Goal: Task Accomplishment & Management: Manage account settings

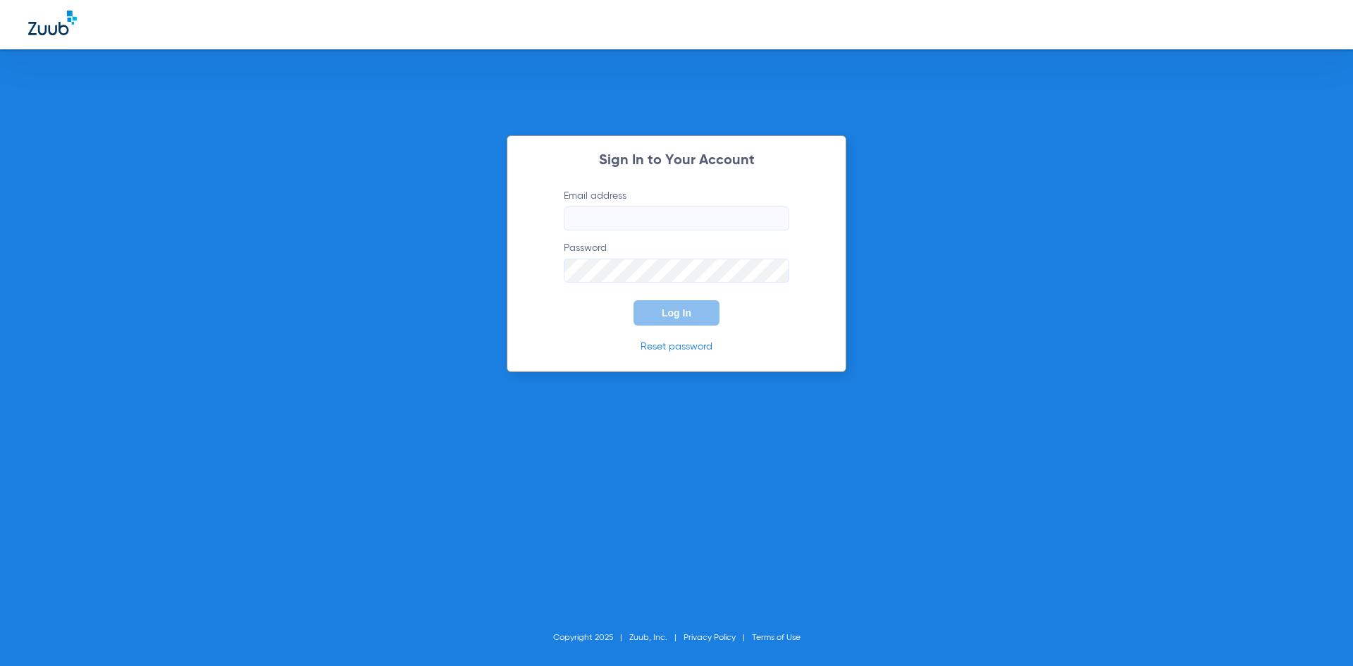
click at [628, 221] on input "Email address" at bounding box center [677, 218] width 226 height 24
type input "r"
click at [119, 259] on div "Sign In to Your Account Email address Invalid email address RLEDEZMA@ADVDENTIST…" at bounding box center [676, 333] width 1353 height 666
click at [761, 216] on input "RLEDEZMA@ADVDENTISTS.COM" at bounding box center [677, 218] width 226 height 24
click at [775, 227] on input "RLEDEZMA@ADVDENTISTS.COM" at bounding box center [677, 218] width 226 height 24
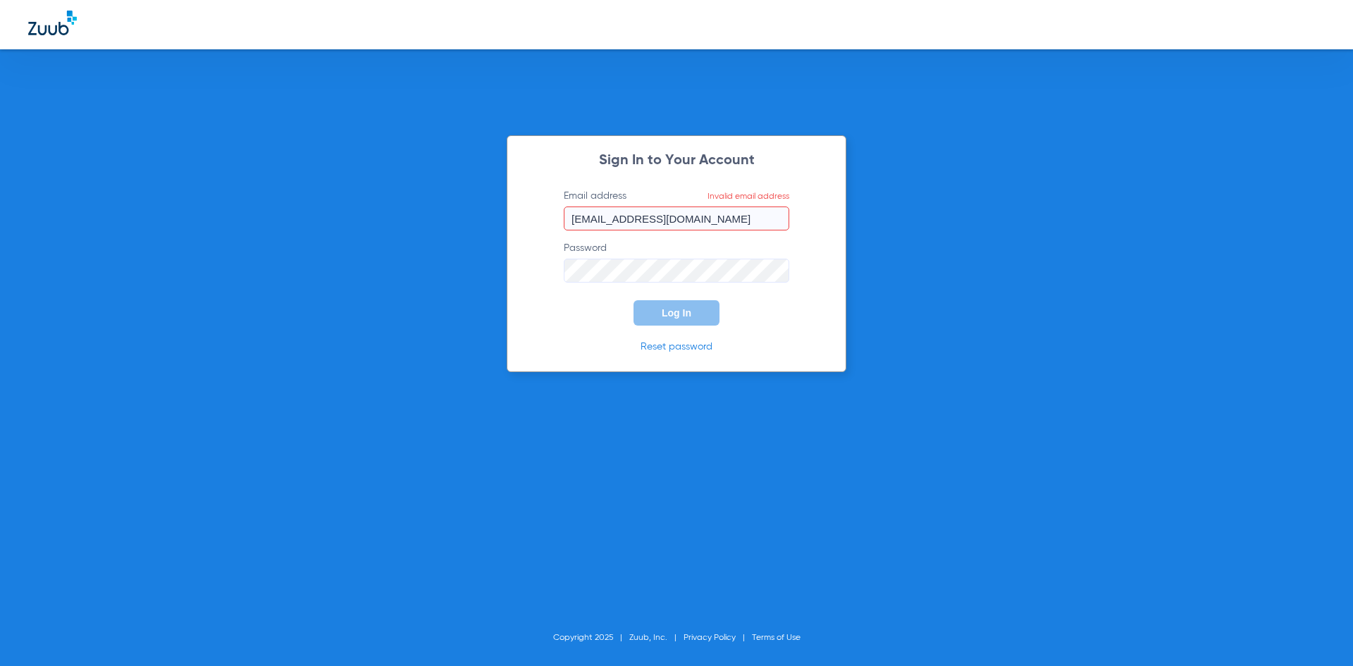
click at [762, 209] on input "RLEDEZMA@ADVDENTISTS.COM" at bounding box center [677, 218] width 226 height 24
type input "R"
type input "rledezma@advdentists.com"
click at [676, 303] on button "Log In" at bounding box center [677, 312] width 86 height 25
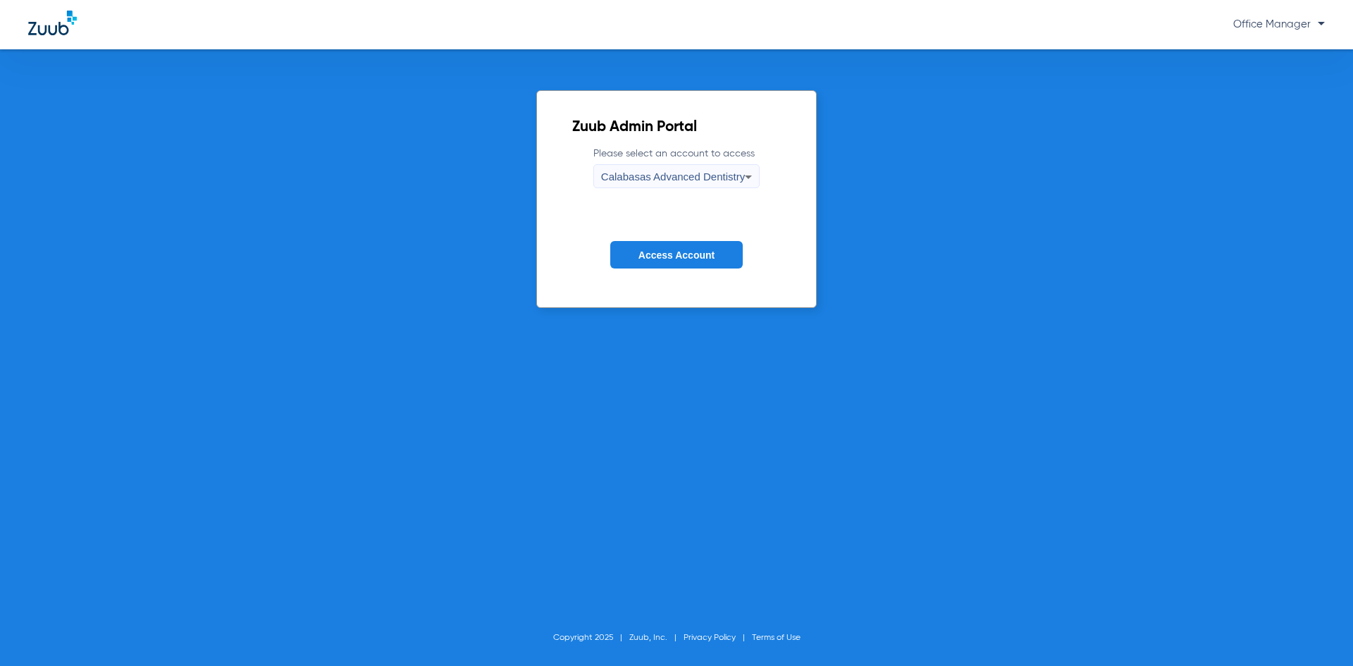
click at [667, 256] on span "Access Account" at bounding box center [677, 254] width 76 height 11
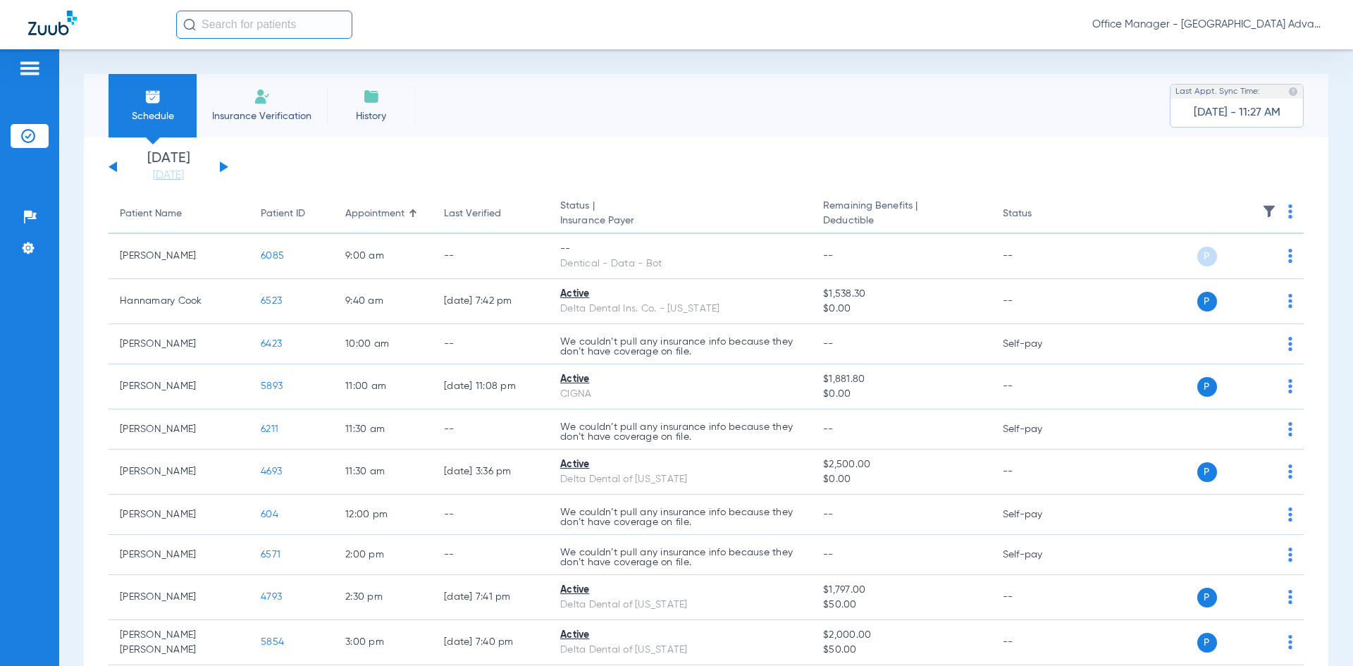
click at [221, 166] on button at bounding box center [224, 166] width 8 height 11
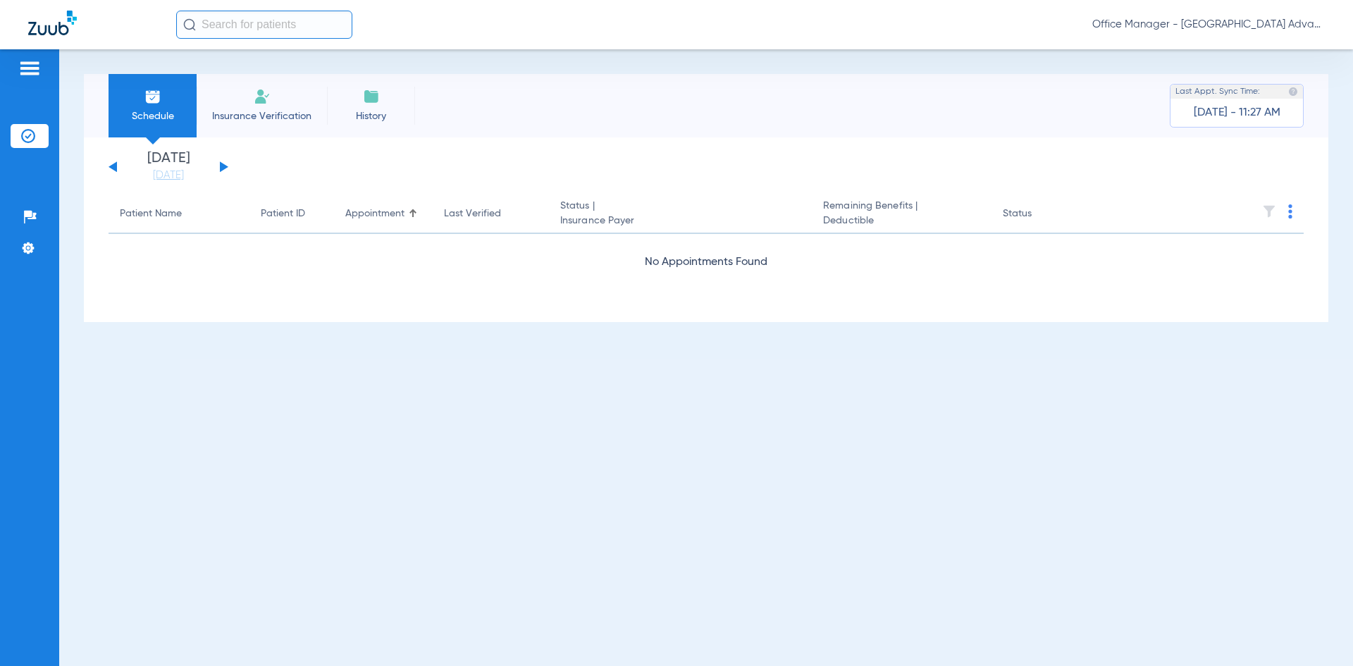
click at [216, 166] on div "Wednesday 06-11-2025 Thursday 06-12-2025 Friday 06-13-2025 Saturday 06-14-2025 …" at bounding box center [169, 167] width 120 height 31
click at [221, 166] on button at bounding box center [224, 166] width 8 height 11
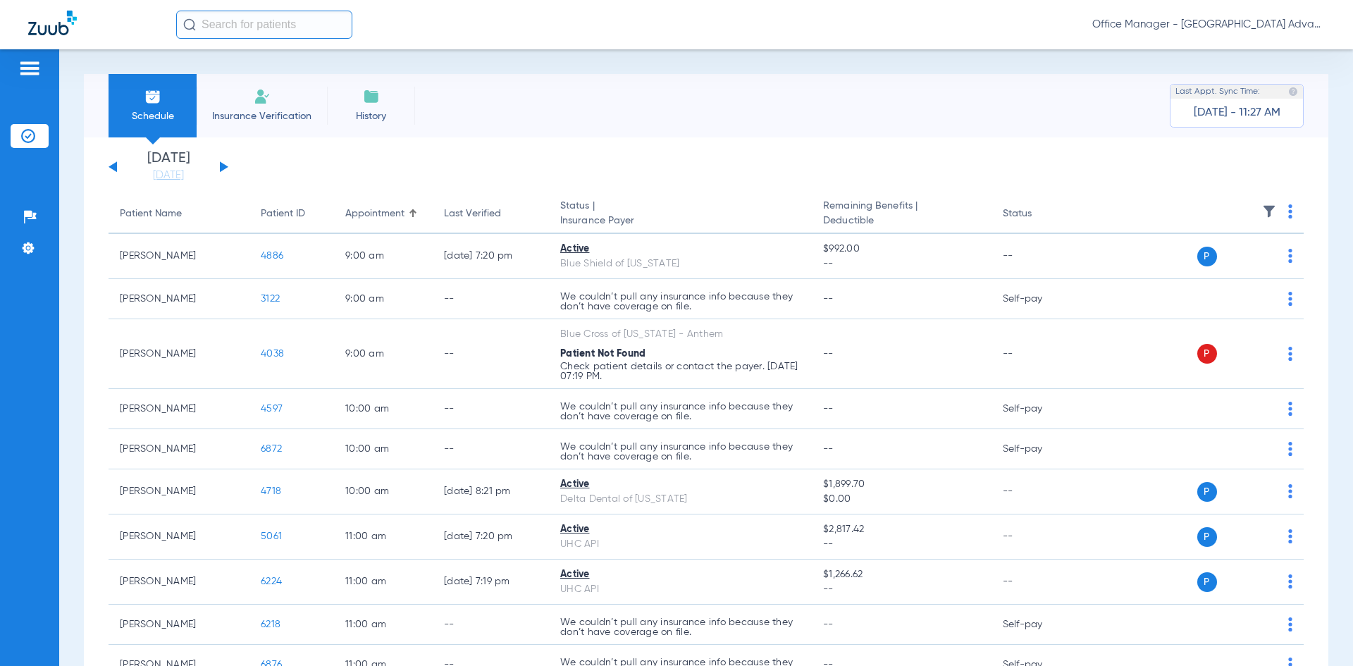
click at [116, 169] on button at bounding box center [113, 166] width 8 height 11
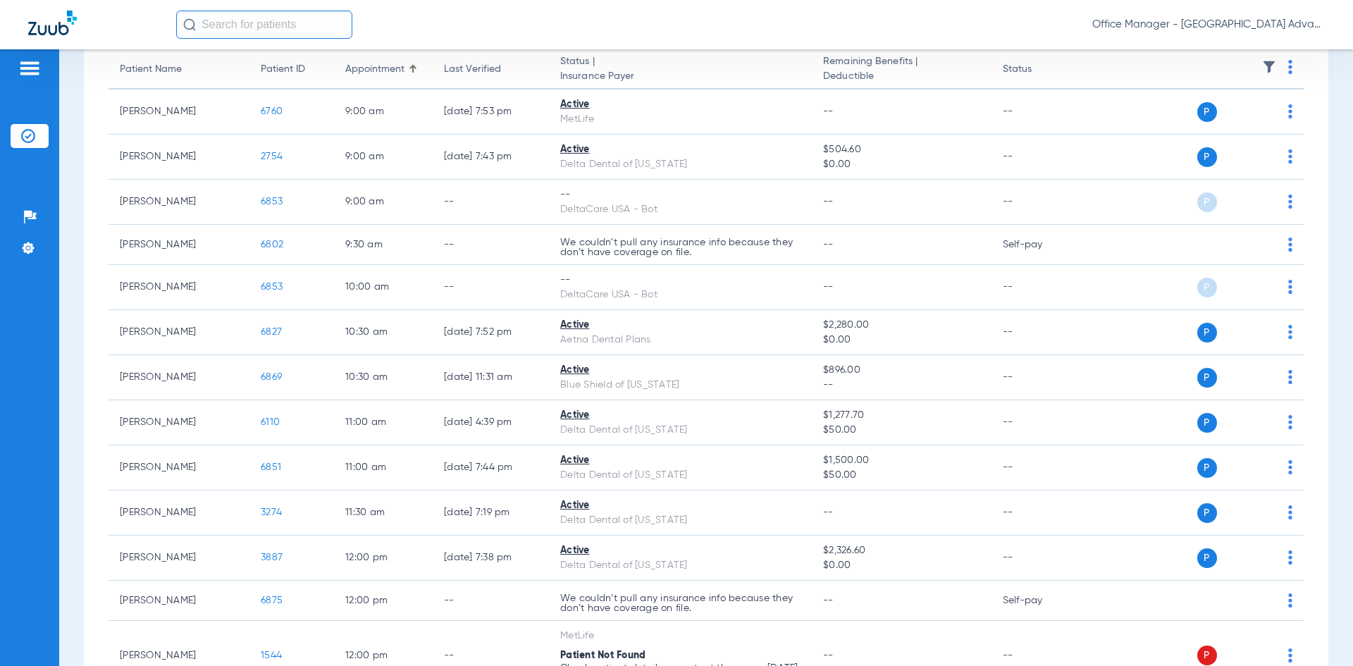
scroll to position [15, 0]
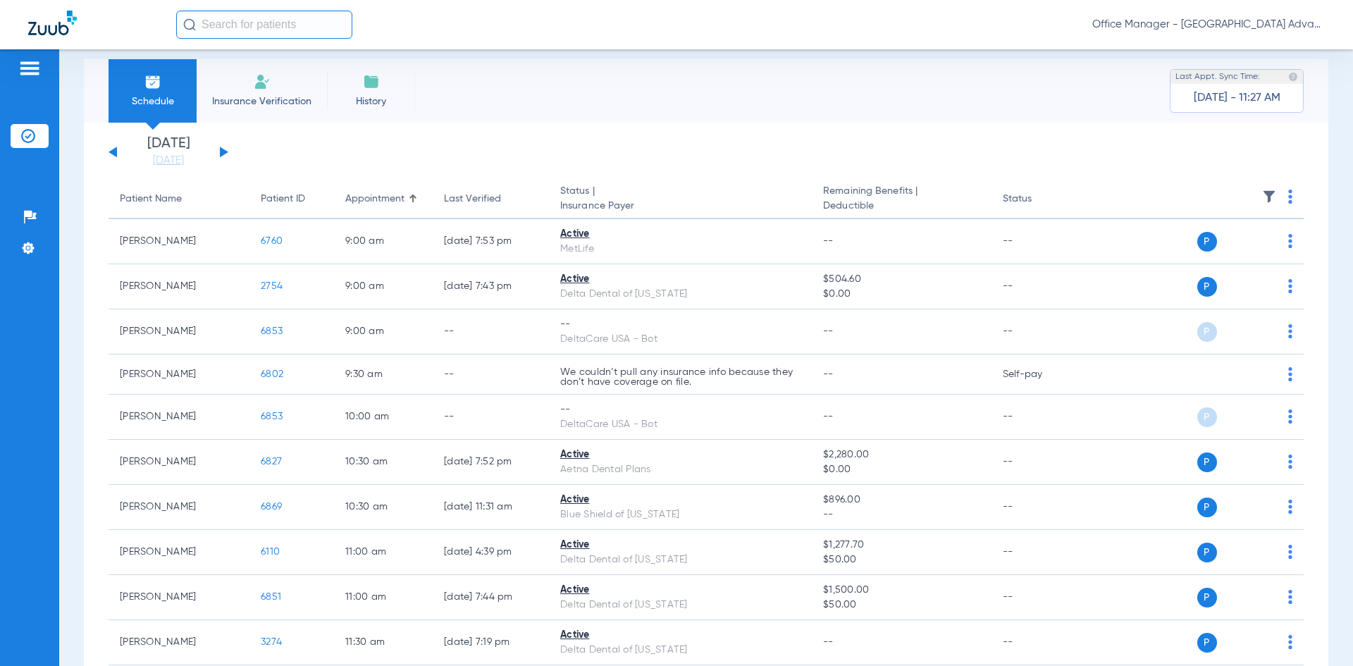
click at [225, 156] on div "Wednesday 06-11-2025 Thursday 06-12-2025 Friday 06-13-2025 Saturday 06-14-2025 …" at bounding box center [169, 152] width 120 height 31
click at [219, 150] on div "Wednesday 06-11-2025 Thursday 06-12-2025 Friday 06-13-2025 Saturday 06-14-2025 …" at bounding box center [169, 152] width 120 height 31
click at [221, 149] on button at bounding box center [224, 152] width 8 height 11
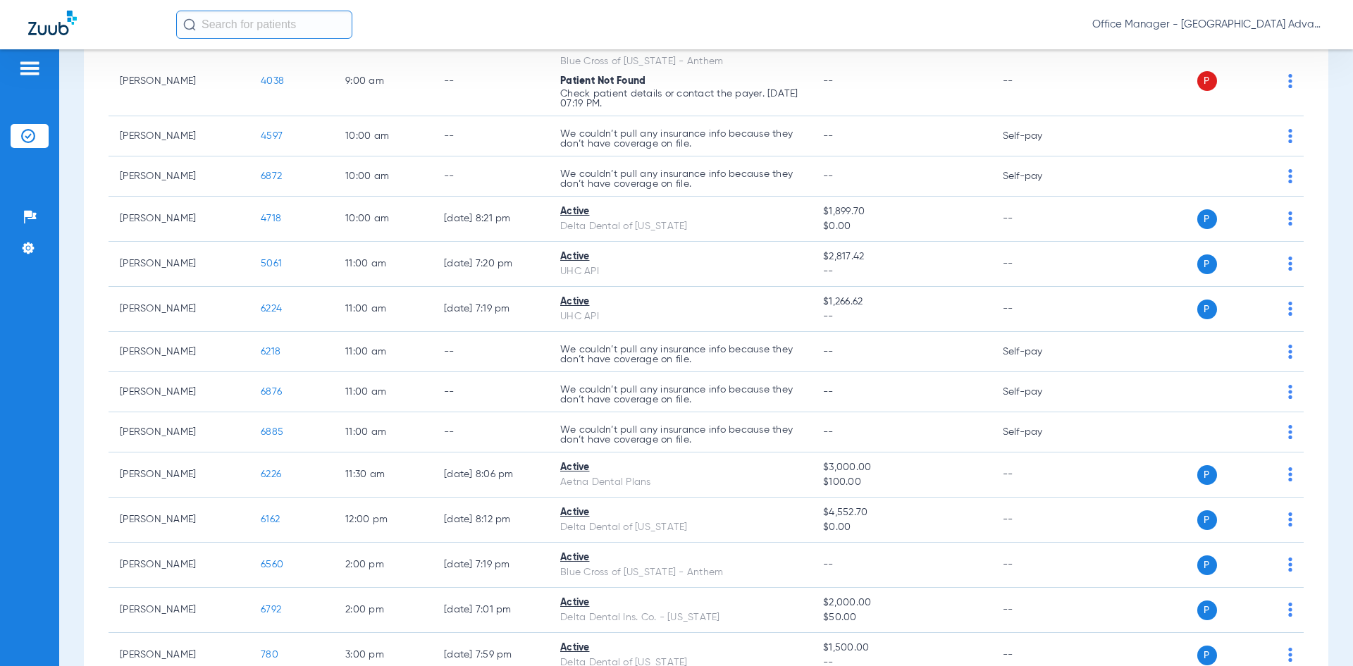
scroll to position [2, 0]
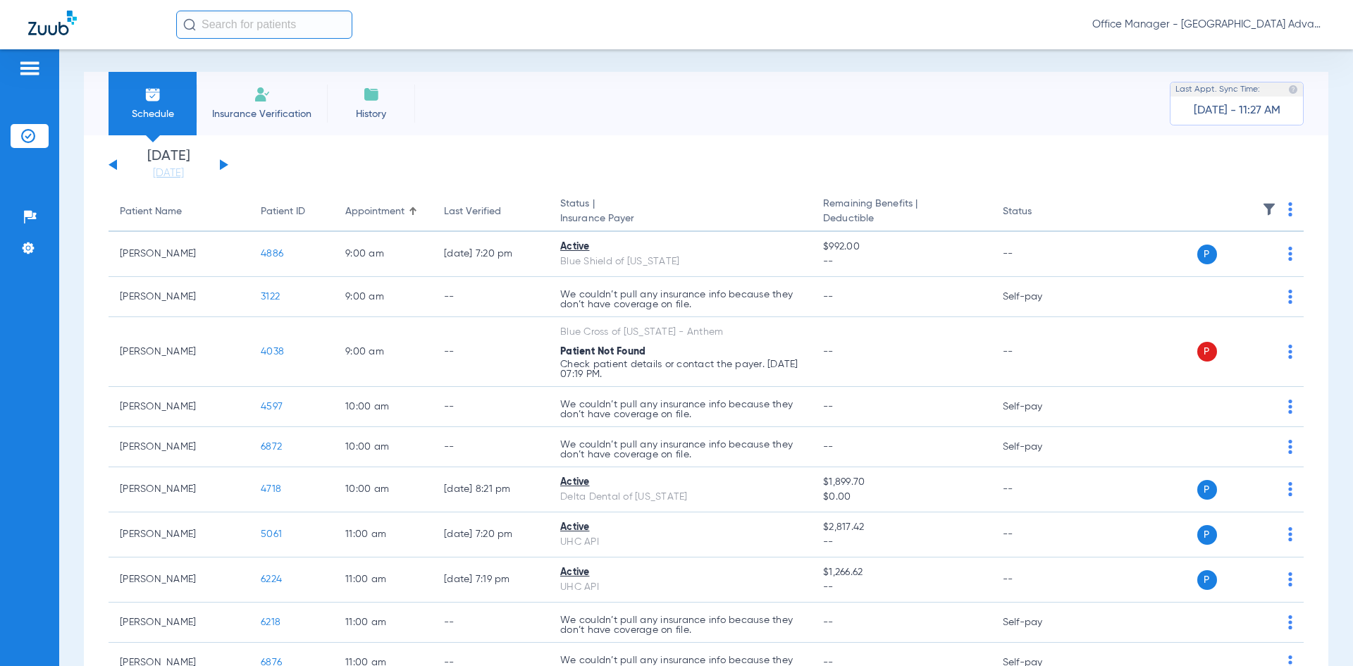
click at [224, 161] on div "Wednesday 06-11-2025 Thursday 06-12-2025 Friday 06-13-2025 Saturday 06-14-2025 …" at bounding box center [169, 164] width 120 height 31
click at [223, 166] on button at bounding box center [224, 164] width 8 height 11
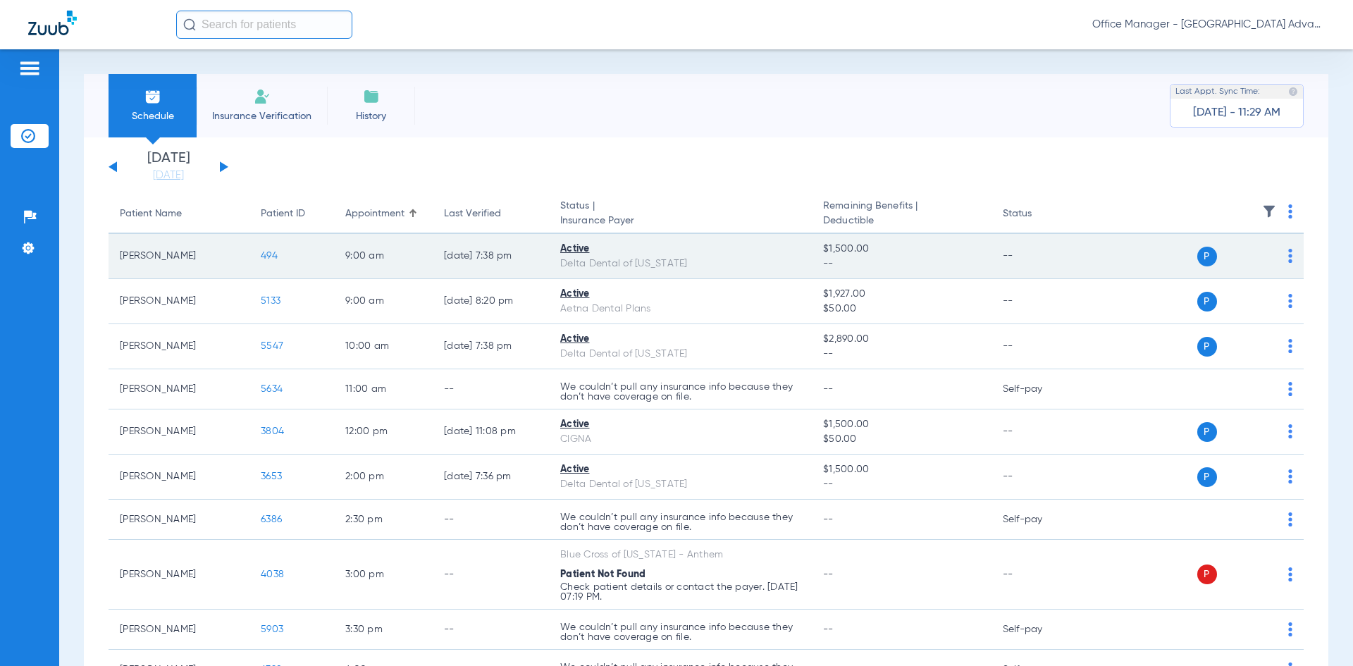
scroll to position [114, 0]
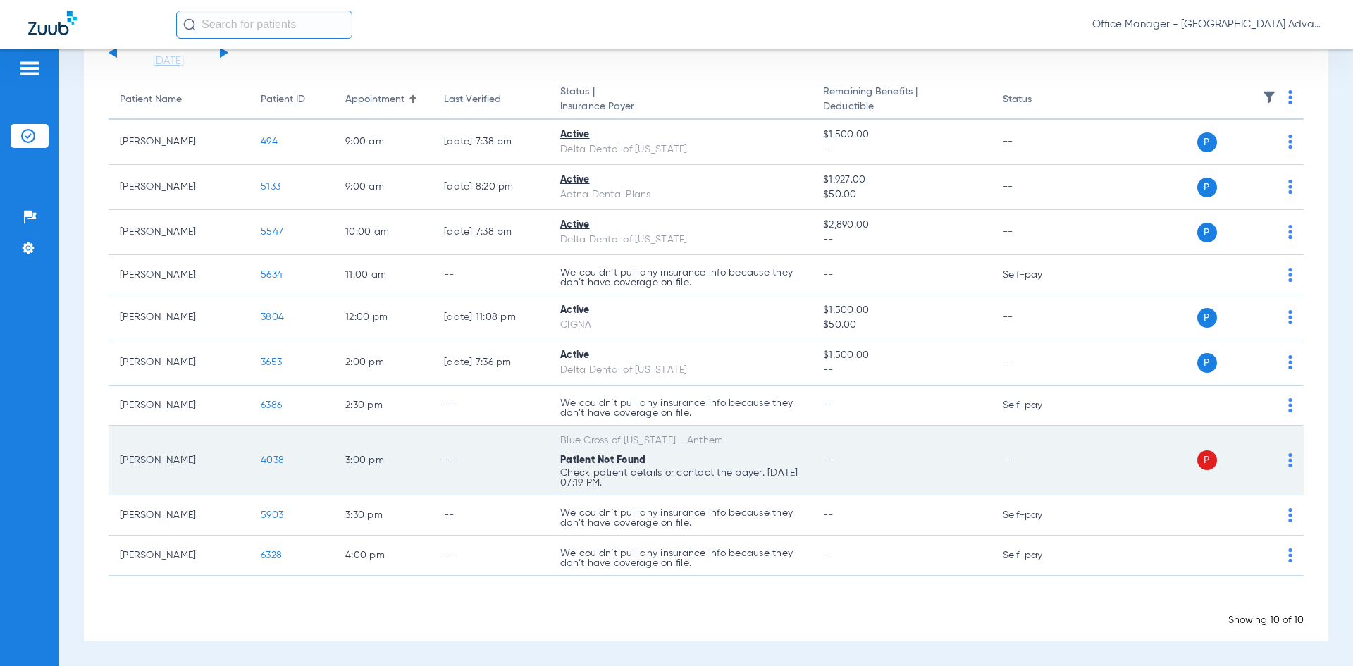
click at [560, 288] on p "Check patient details or contact the payer. 08/14/25 07:19 PM." at bounding box center [680, 278] width 240 height 20
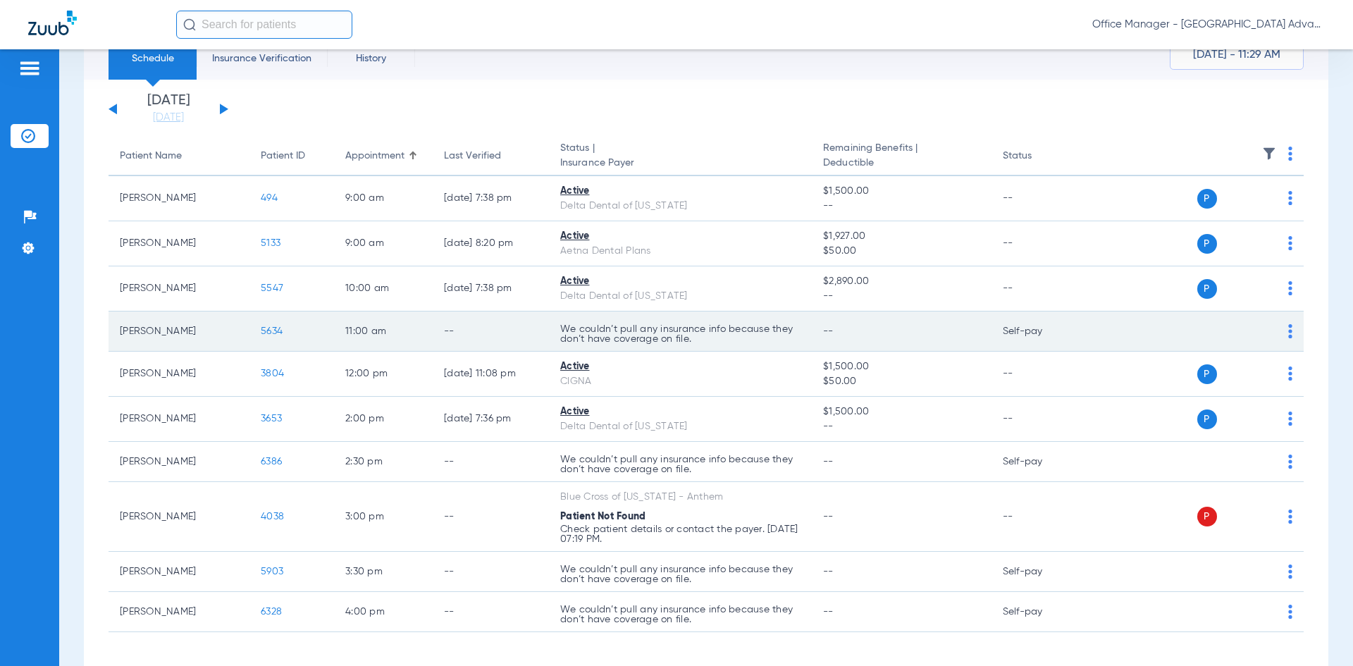
scroll to position [0, 0]
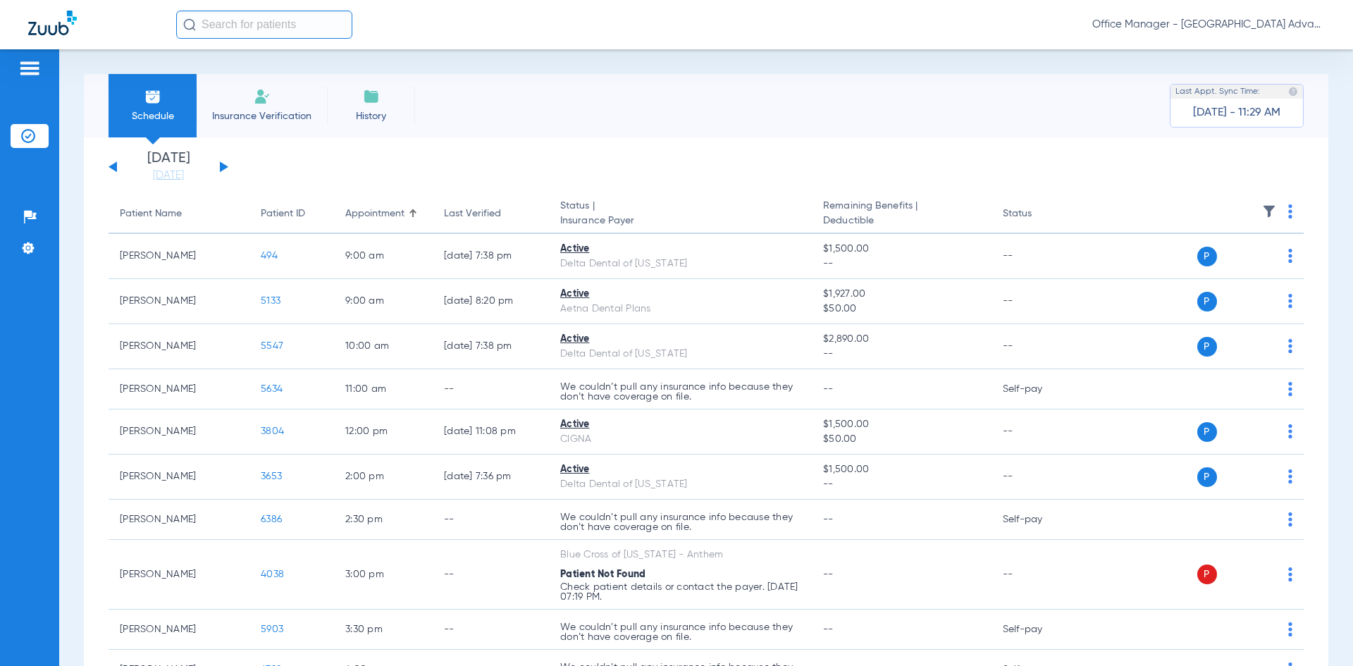
click at [1222, 25] on span "Office Manager - [GEOGRAPHIC_DATA] Advanced Dentistry" at bounding box center [1208, 25] width 233 height 14
click at [1244, 54] on span "Account Selection" at bounding box center [1272, 50] width 79 height 10
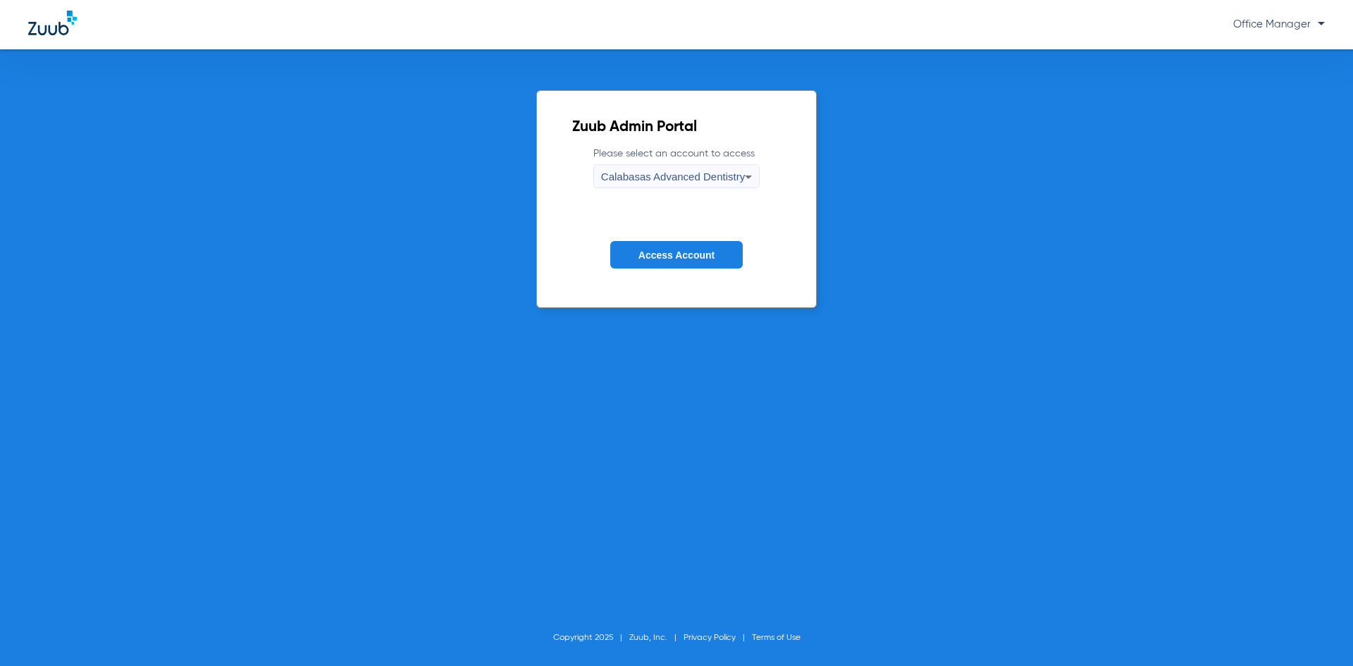
click at [679, 264] on button "Access Account" at bounding box center [676, 254] width 132 height 27
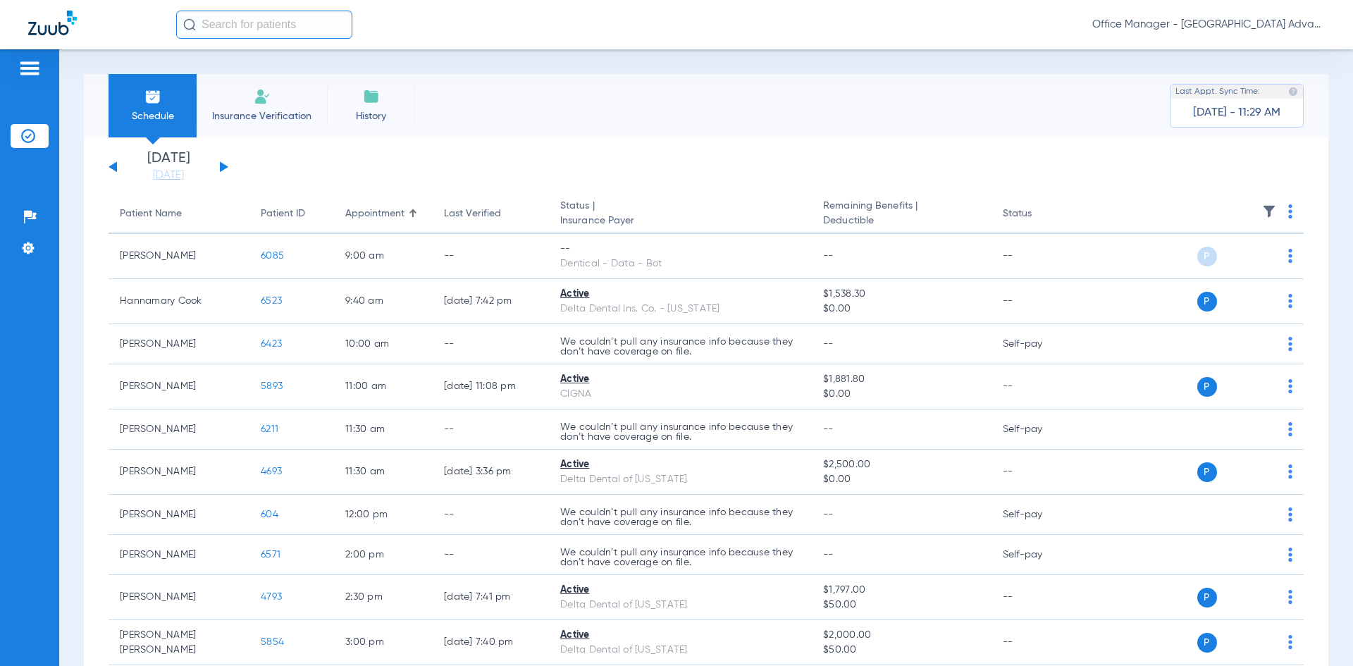
click at [164, 108] on li "Schedule" at bounding box center [153, 105] width 88 height 63
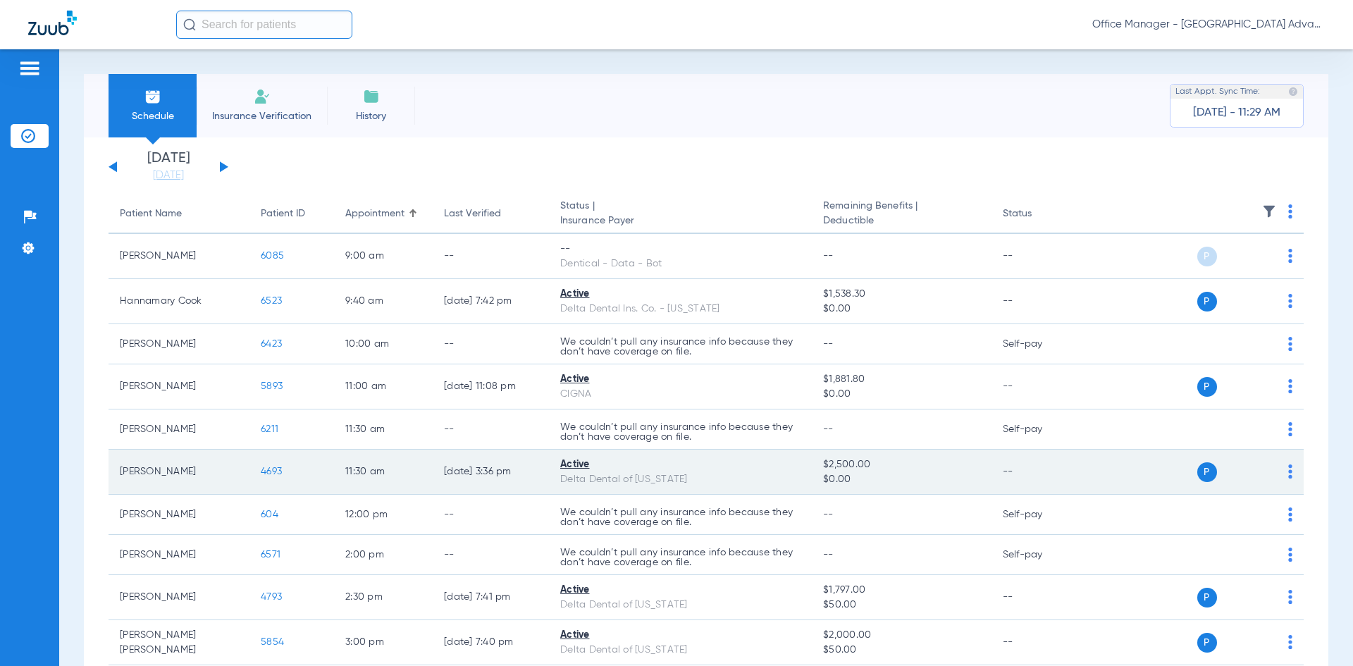
scroll to position [70, 0]
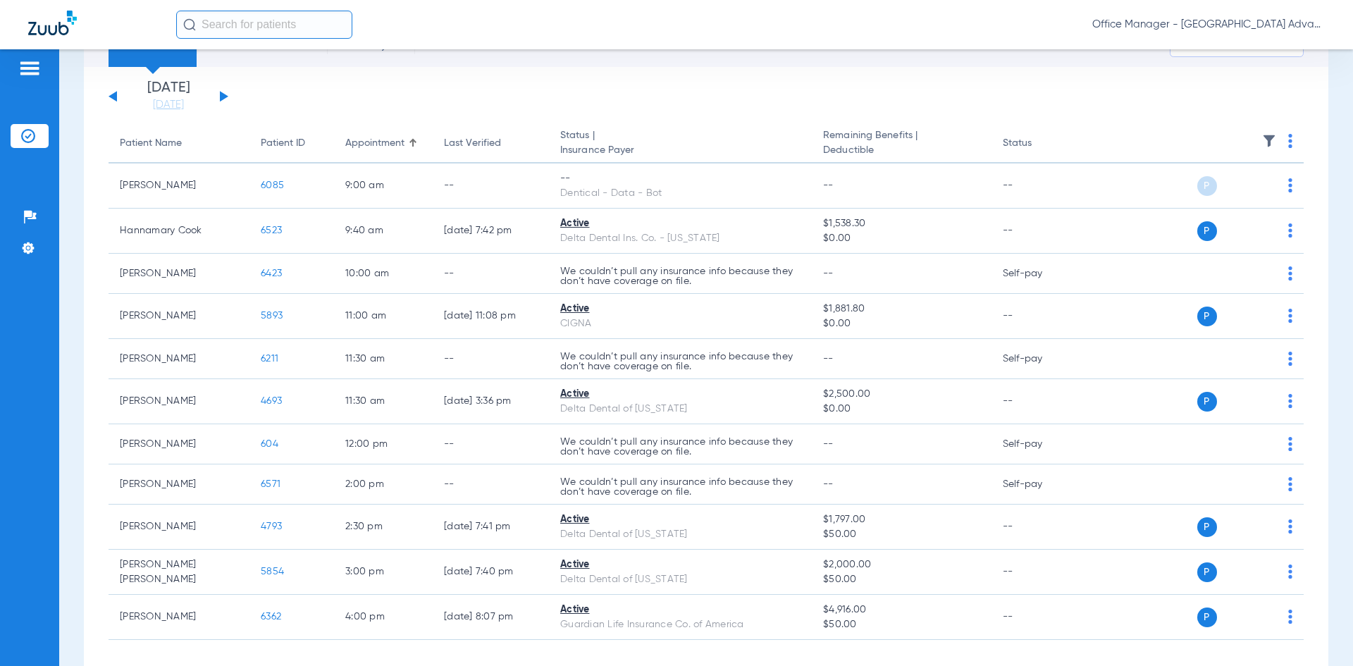
click at [225, 95] on button at bounding box center [224, 96] width 8 height 11
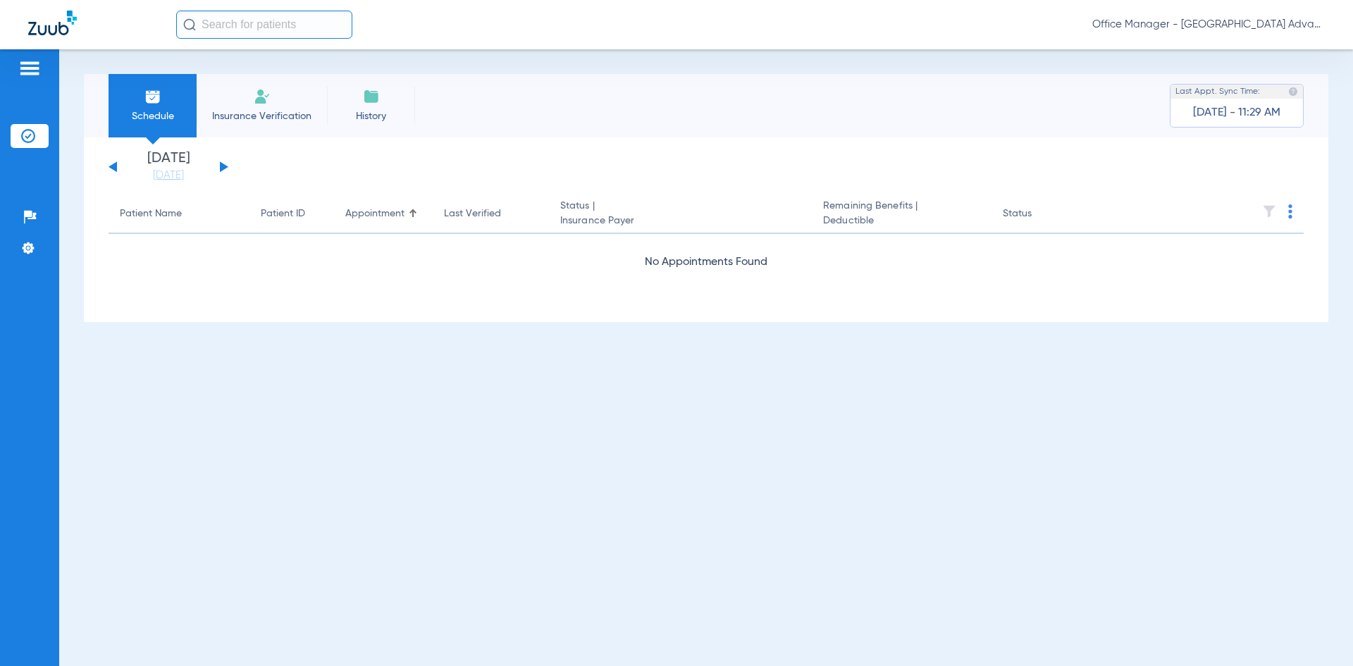
click at [227, 168] on button at bounding box center [224, 166] width 8 height 11
click at [224, 166] on button at bounding box center [224, 166] width 8 height 11
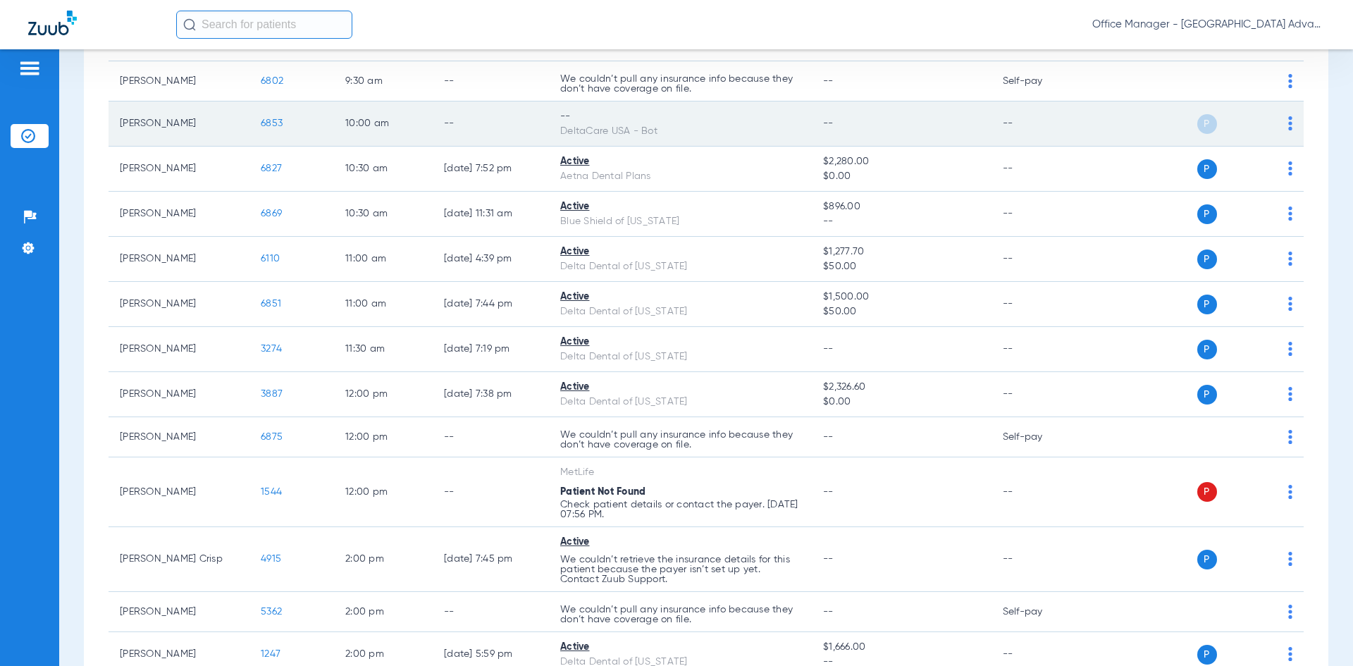
scroll to position [423, 0]
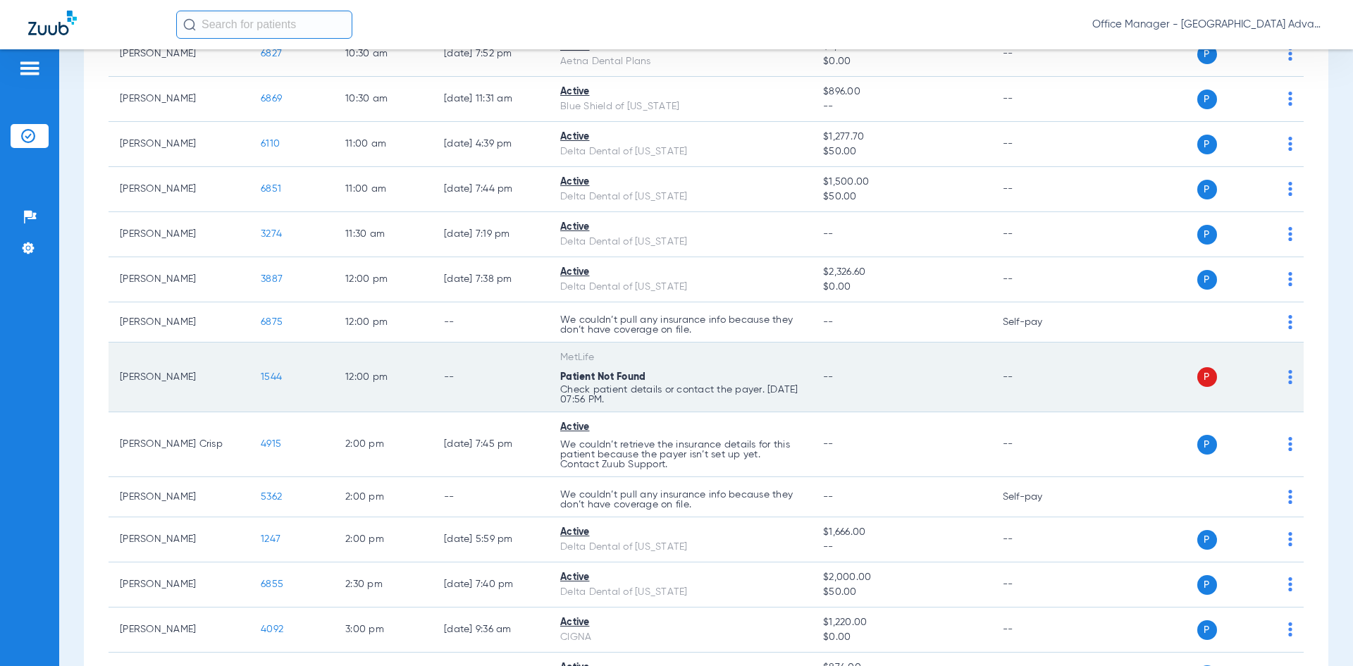
click at [672, 378] on div "Patient Not Found" at bounding box center [680, 377] width 240 height 15
click at [1288, 374] on img at bounding box center [1290, 377] width 4 height 14
click at [562, 369] on div at bounding box center [676, 333] width 1353 height 666
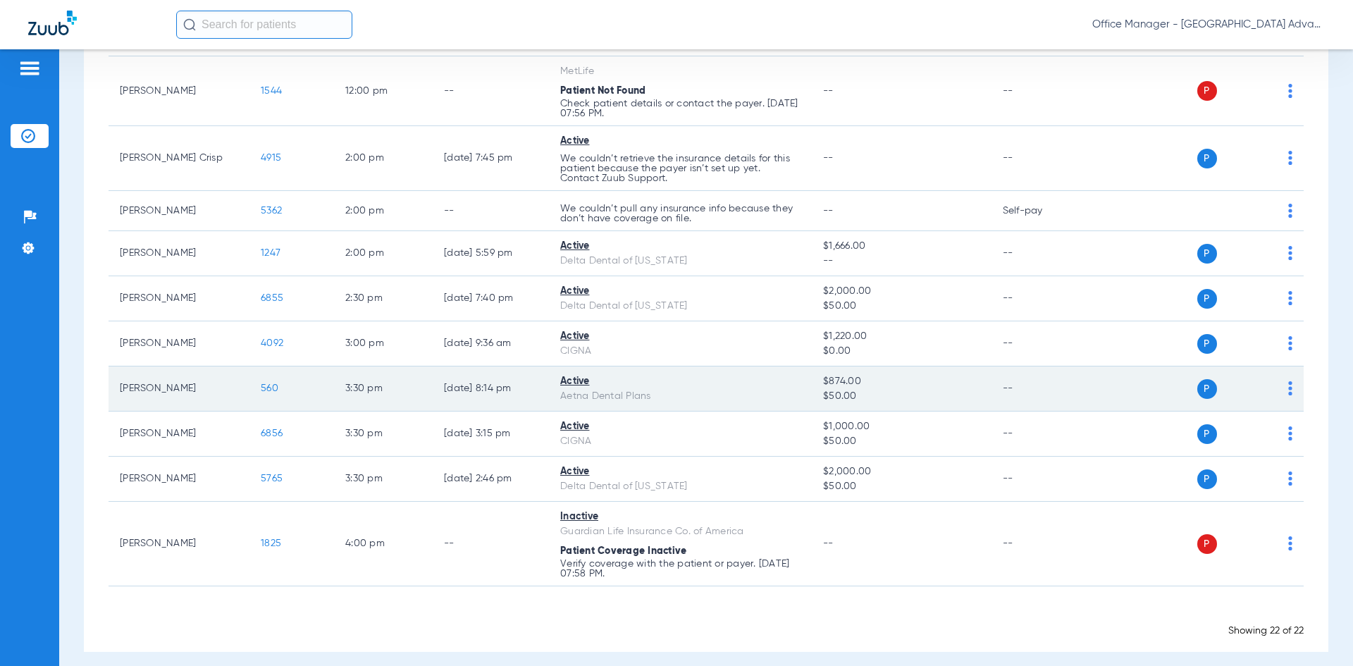
scroll to position [720, 0]
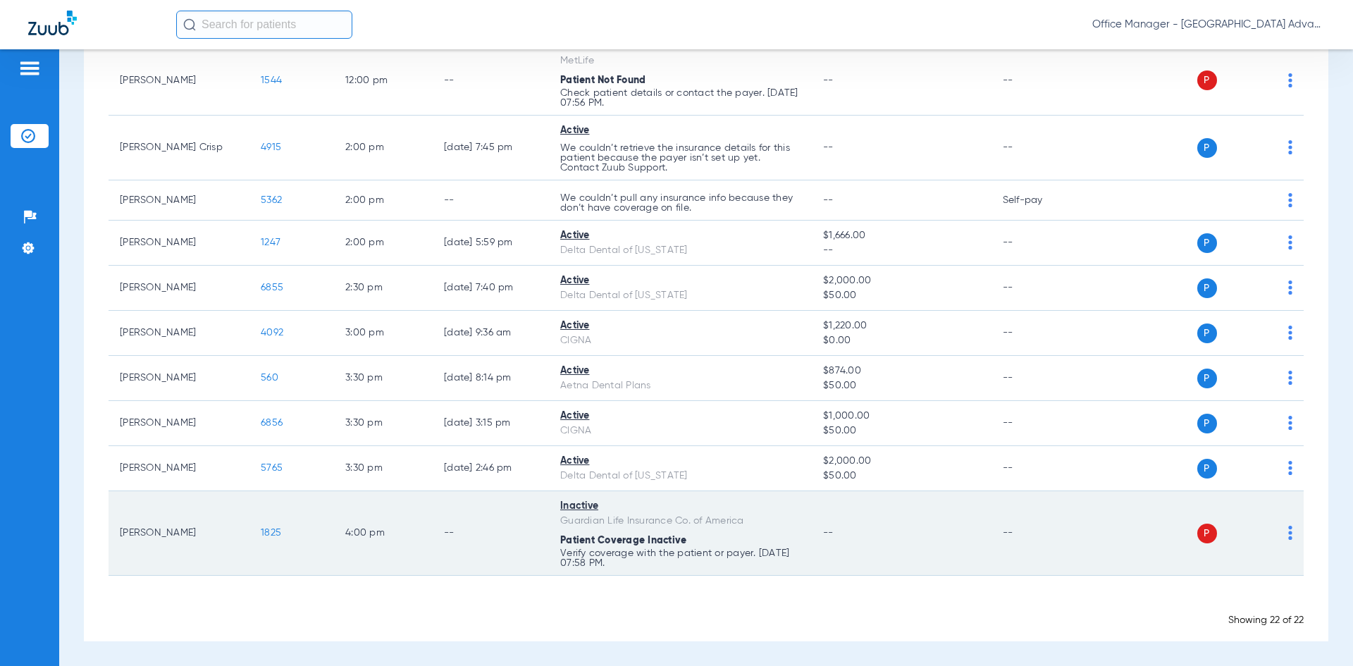
click at [739, 531] on td "Inactive Guardian Life Insurance Co. of America Patient Coverage Inactive Verif…" at bounding box center [680, 533] width 263 height 85
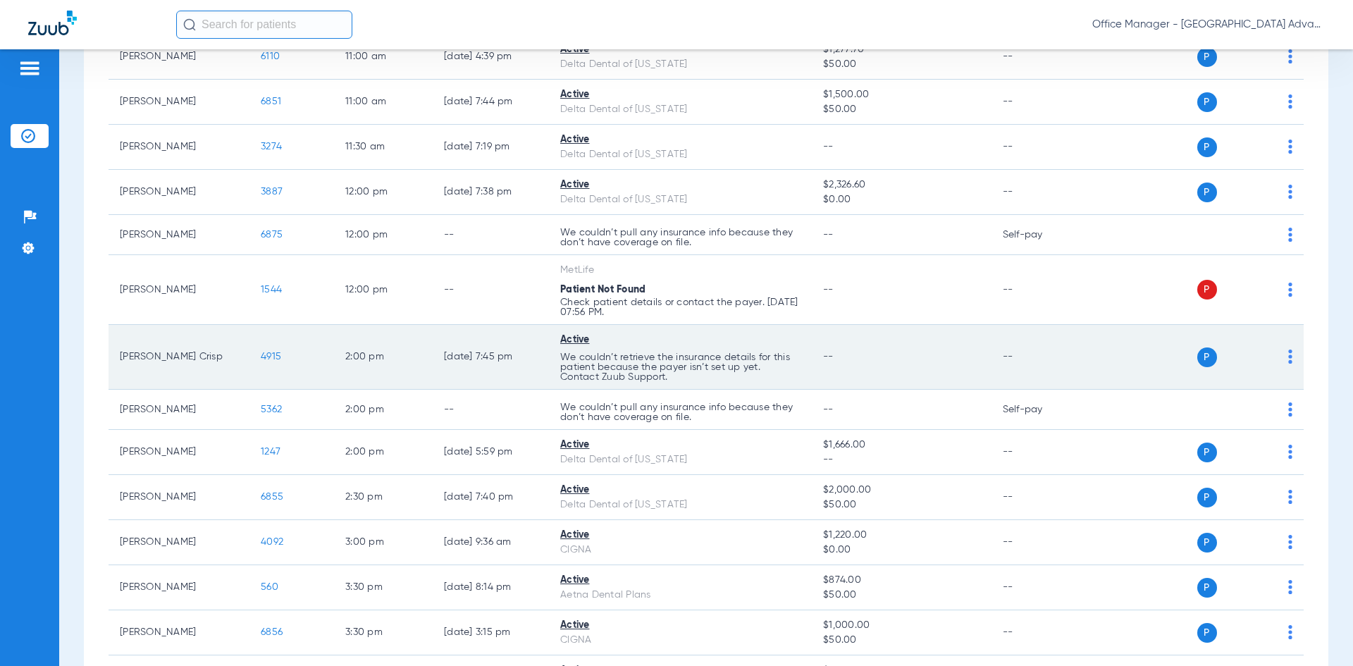
scroll to position [508, 0]
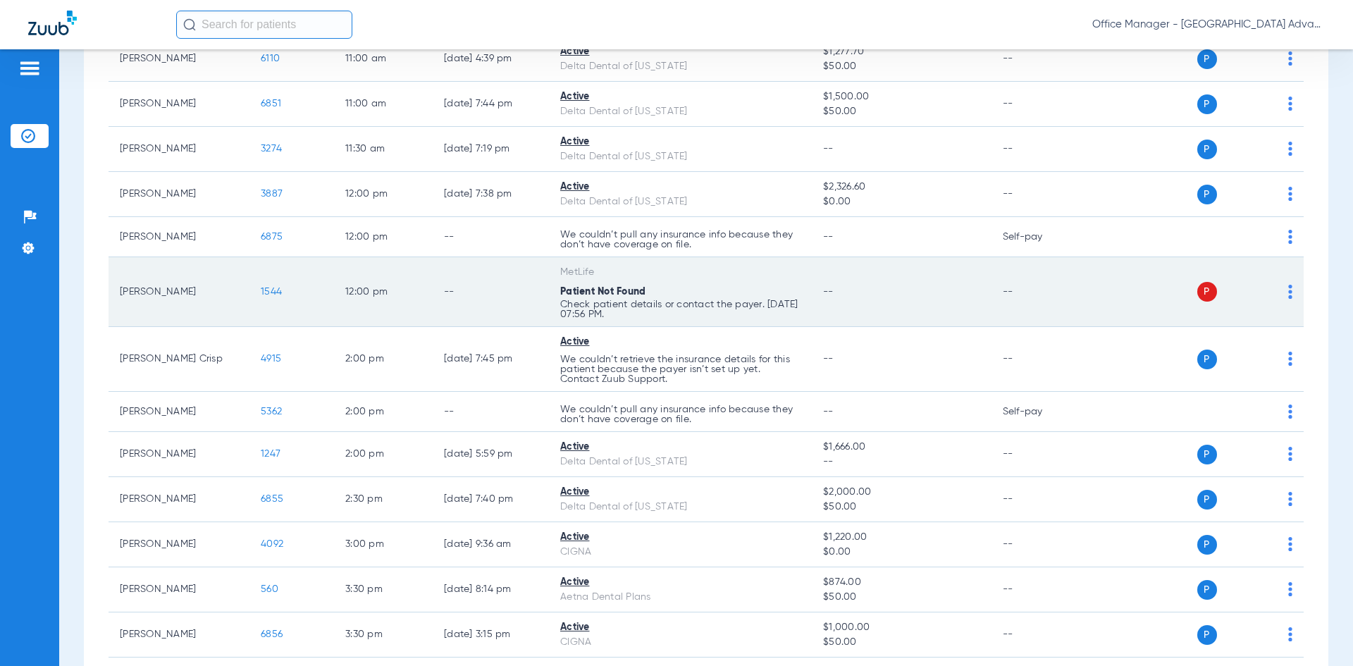
click at [597, 272] on div "MetLife" at bounding box center [680, 272] width 240 height 15
click at [283, 292] on td "1544" at bounding box center [291, 292] width 85 height 70
click at [268, 290] on span "1544" at bounding box center [271, 292] width 21 height 10
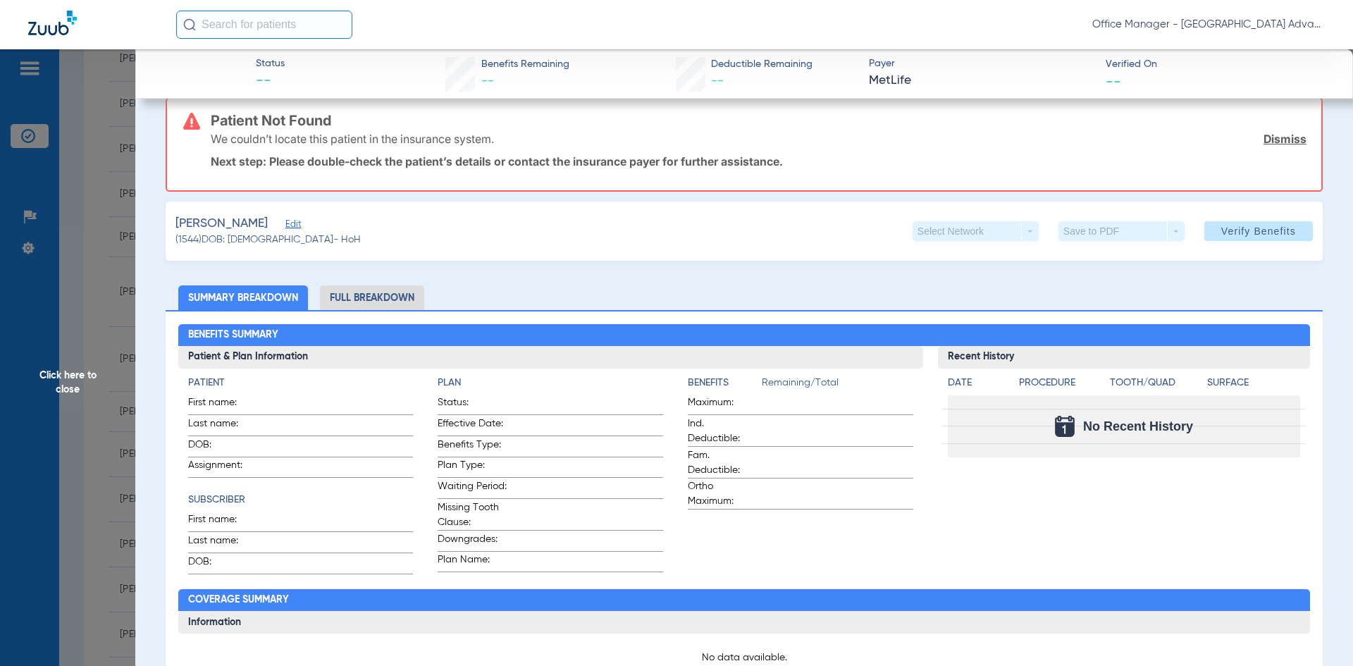
scroll to position [0, 0]
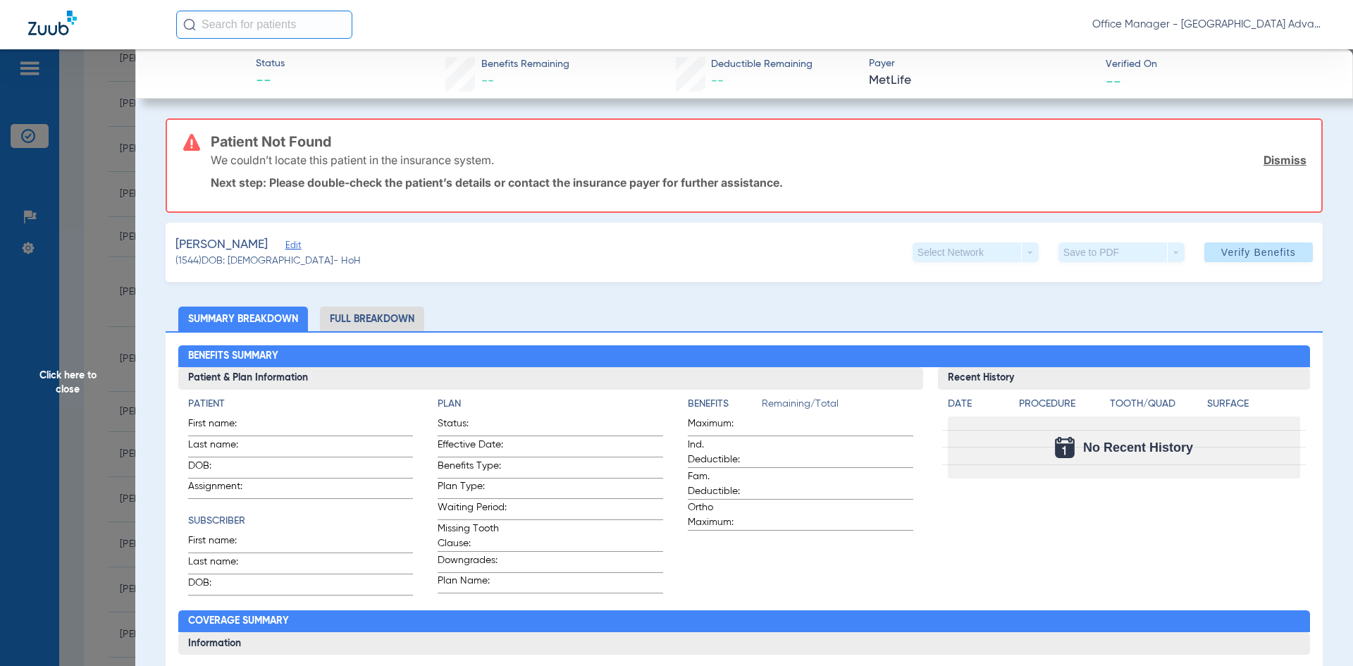
click at [285, 249] on span "Edit" at bounding box center [291, 246] width 13 height 13
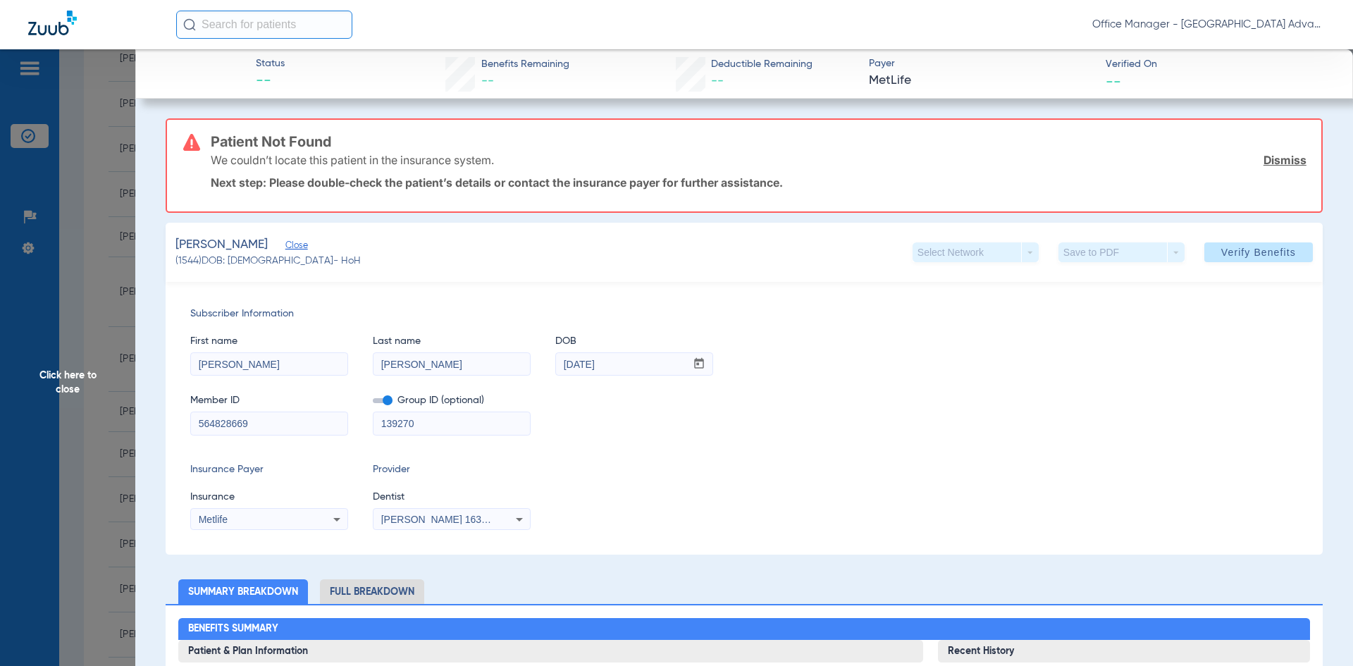
click at [285, 243] on span "Close" at bounding box center [291, 246] width 13 height 13
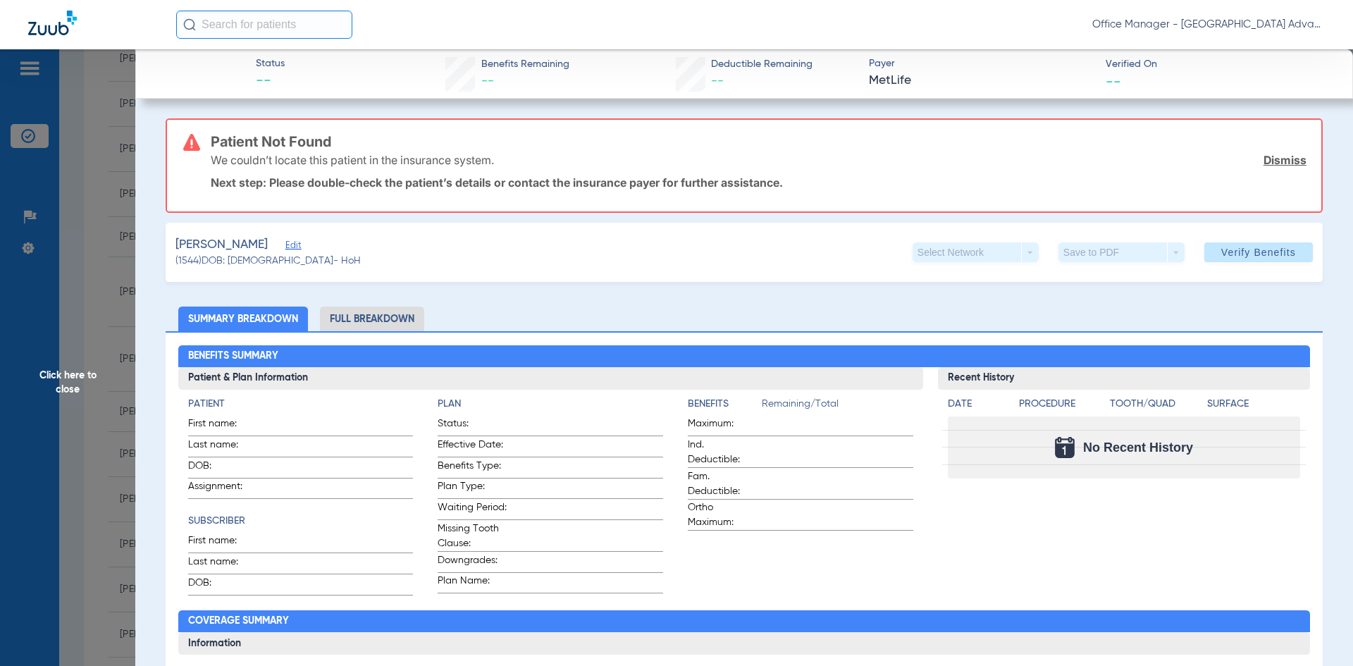
drag, startPoint x: 75, startPoint y: 78, endPoint x: 81, endPoint y: 85, distance: 9.6
click at [76, 78] on span "Click here to close" at bounding box center [67, 382] width 135 height 666
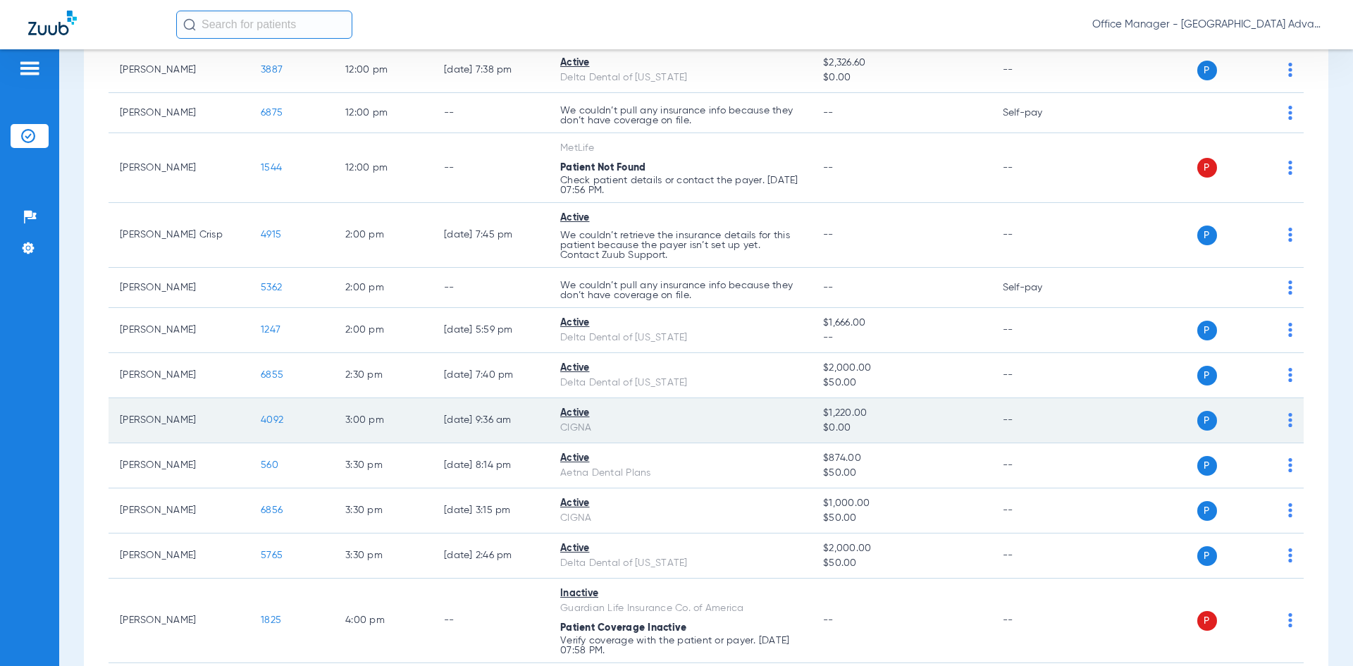
scroll to position [720, 0]
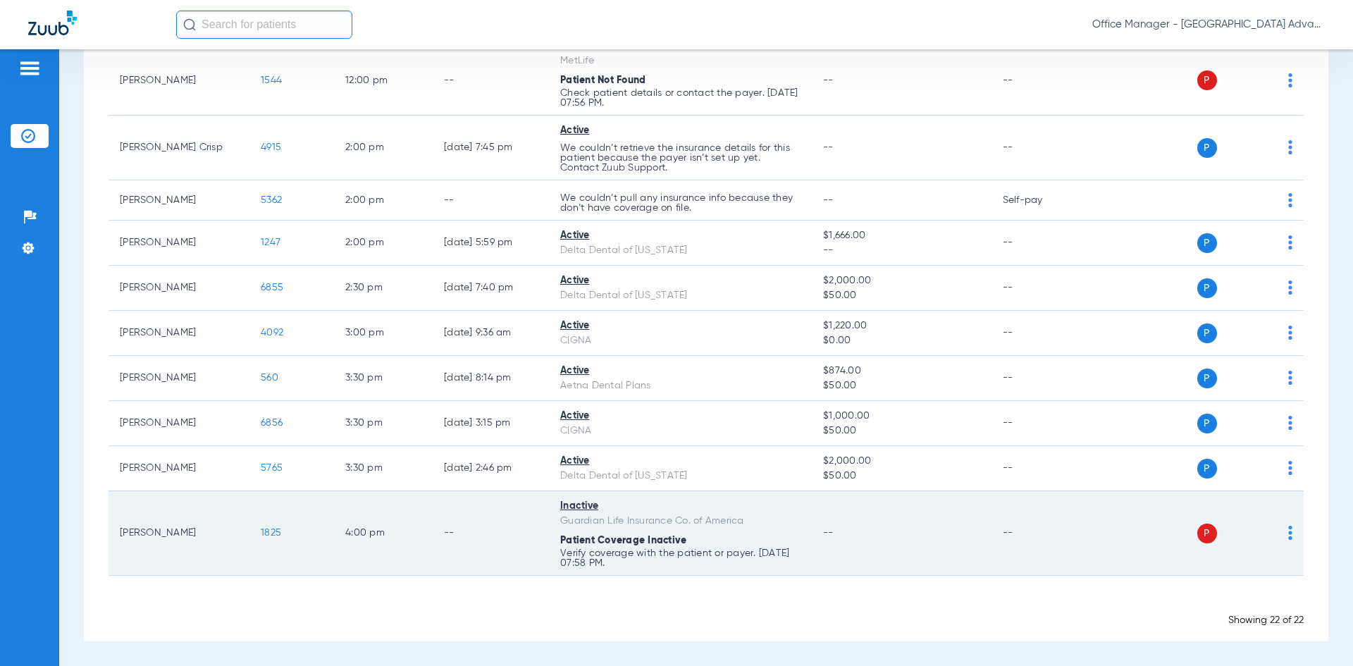
click at [842, 536] on td "--" at bounding box center [901, 533] width 179 height 85
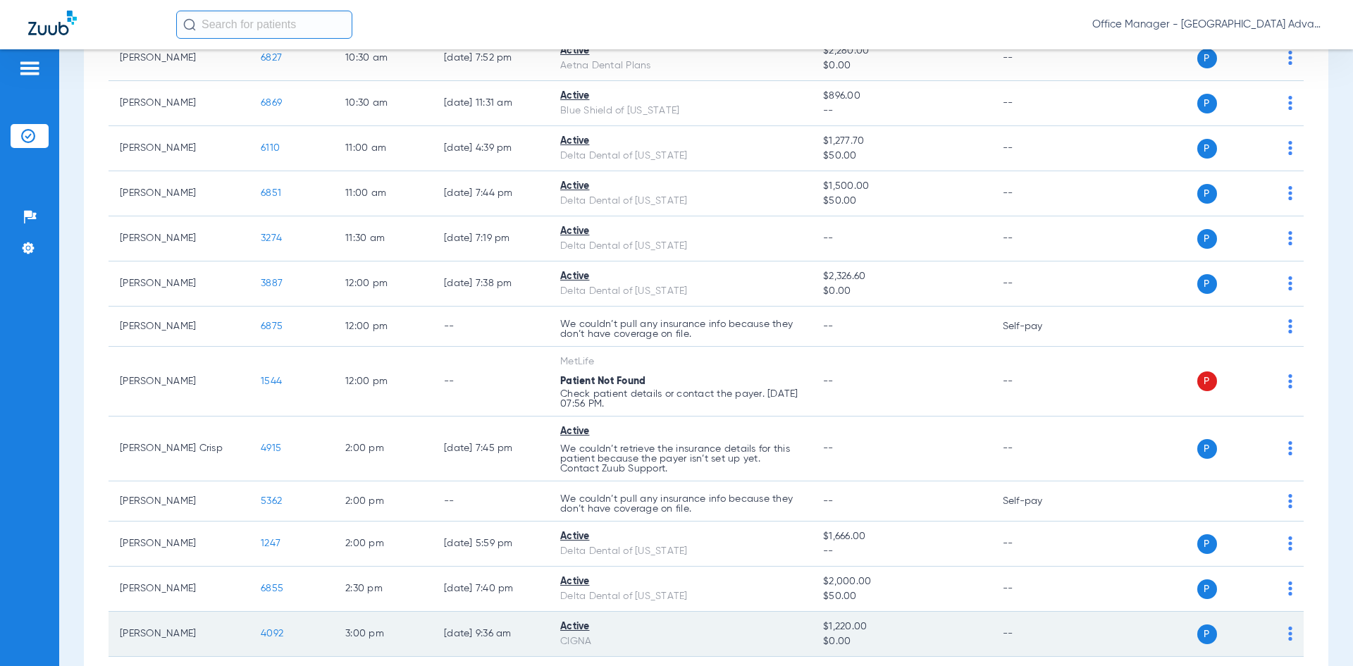
scroll to position [493, 0]
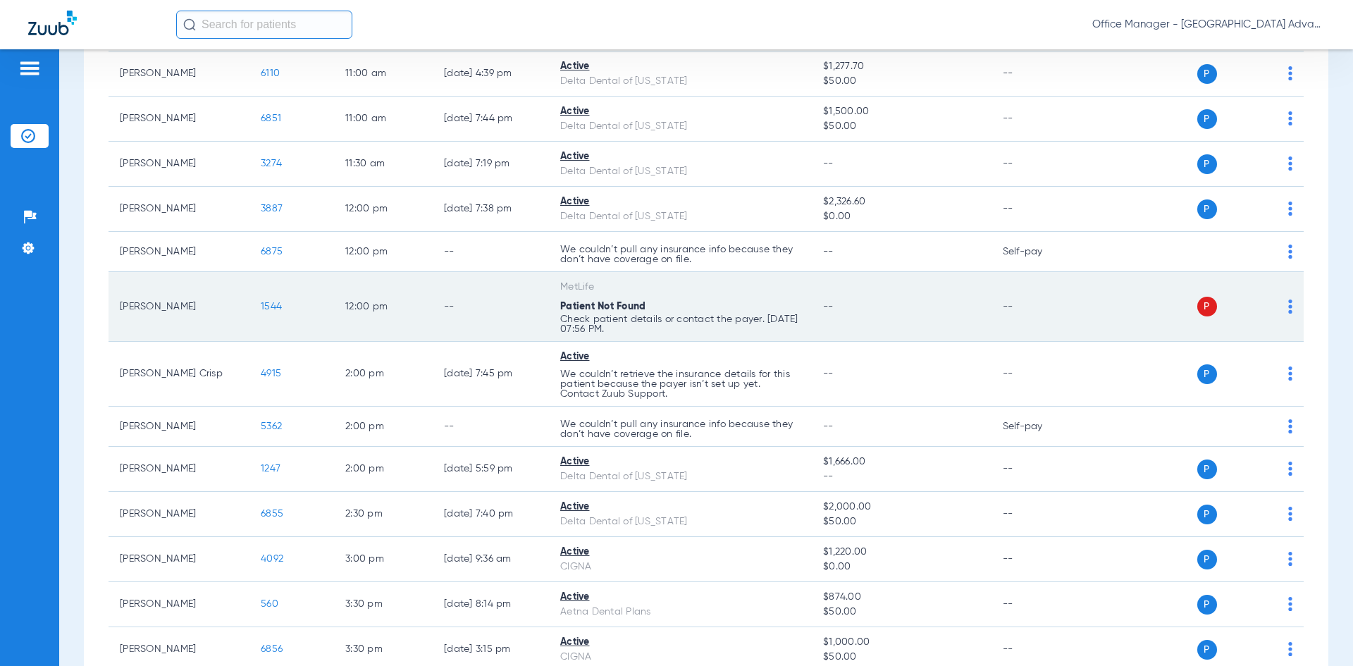
click at [1168, 310] on div "P S" at bounding box center [1190, 307] width 206 height 20
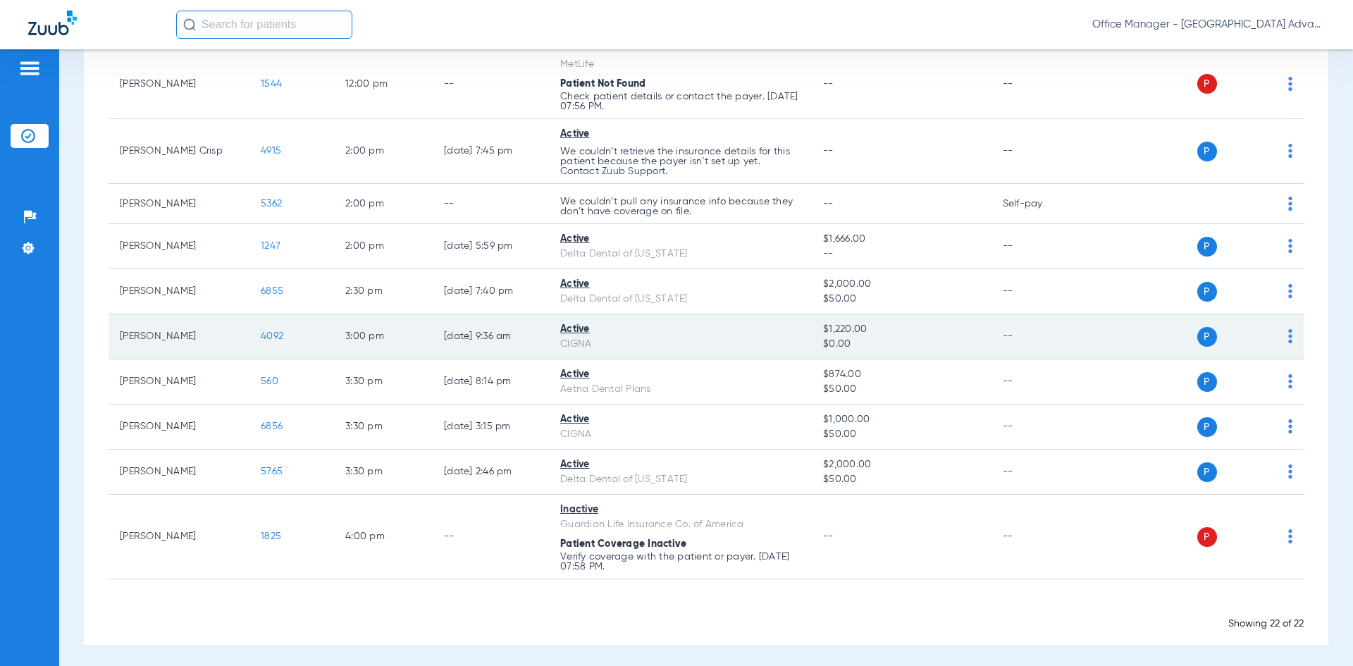
scroll to position [720, 0]
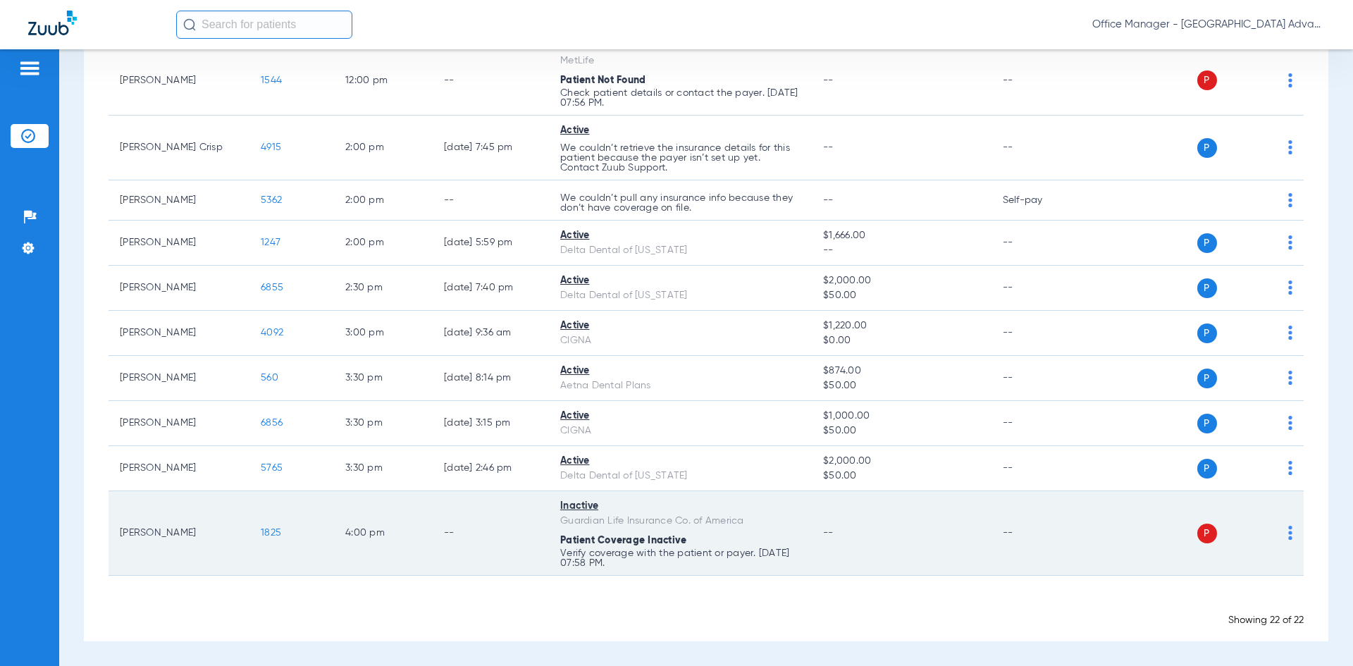
click at [262, 525] on td "1825" at bounding box center [291, 533] width 85 height 85
click at [268, 532] on span "1825" at bounding box center [271, 533] width 20 height 10
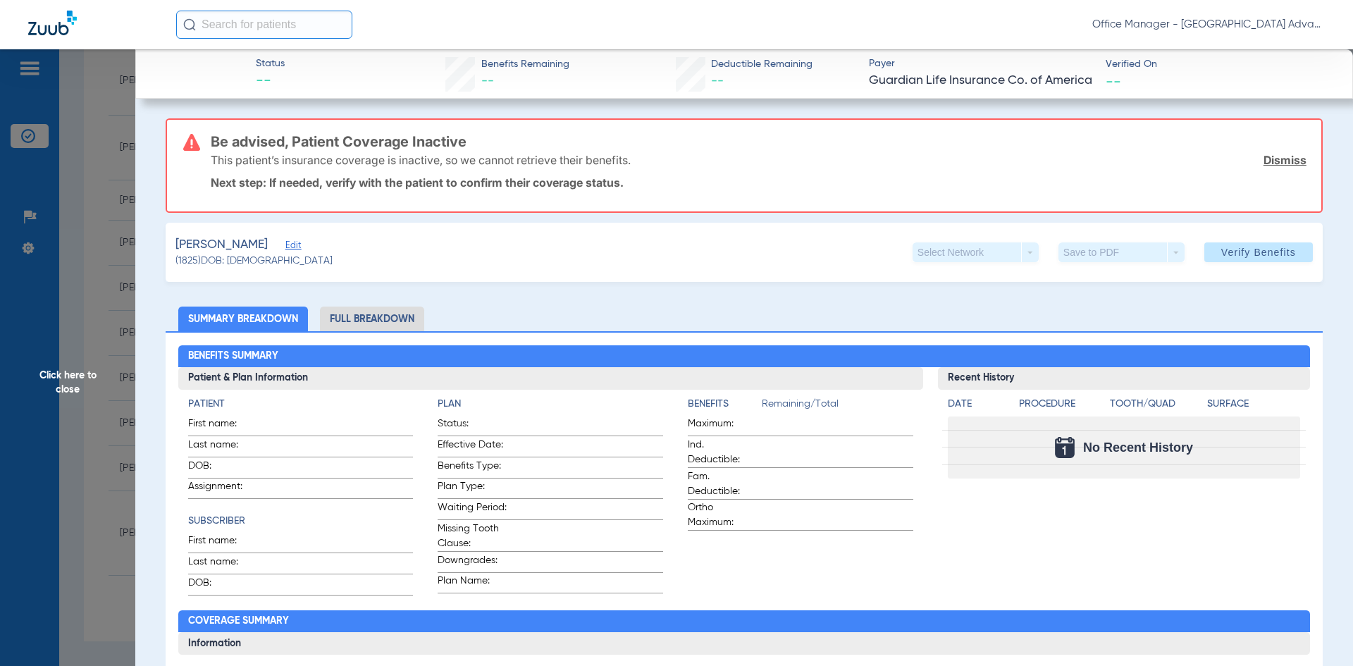
click at [1264, 161] on link "Dismiss" at bounding box center [1285, 160] width 43 height 14
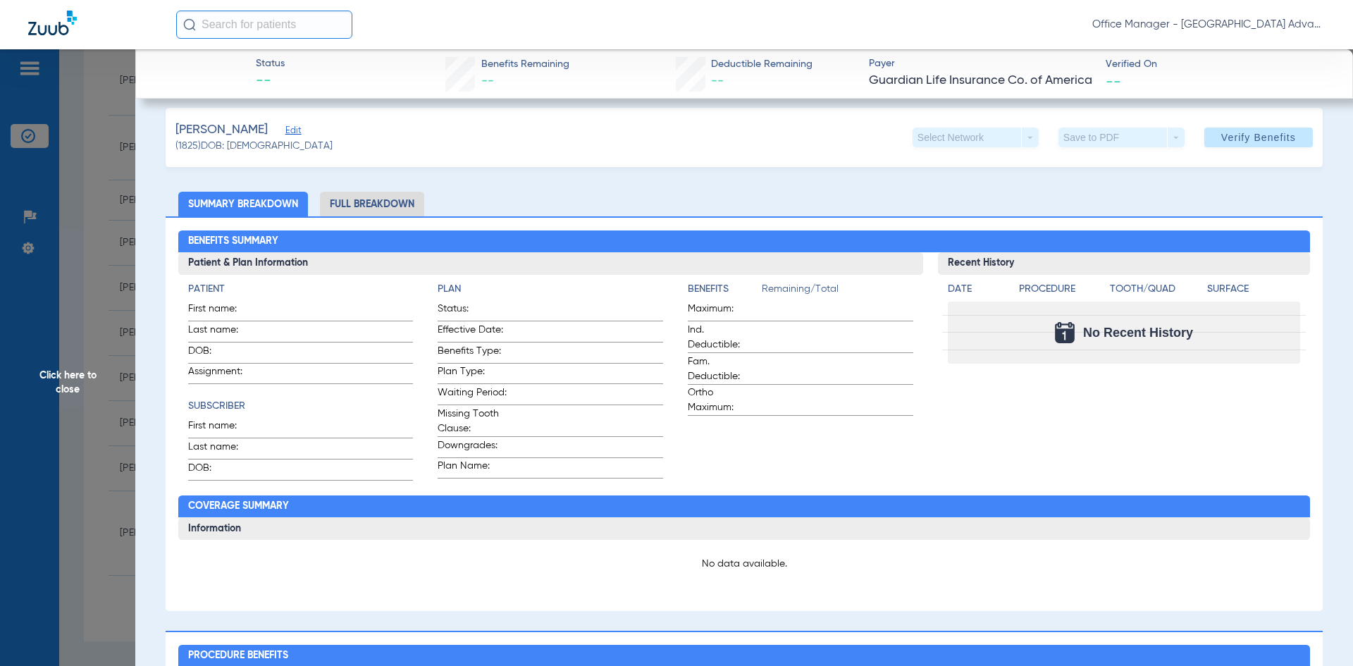
scroll to position [0, 0]
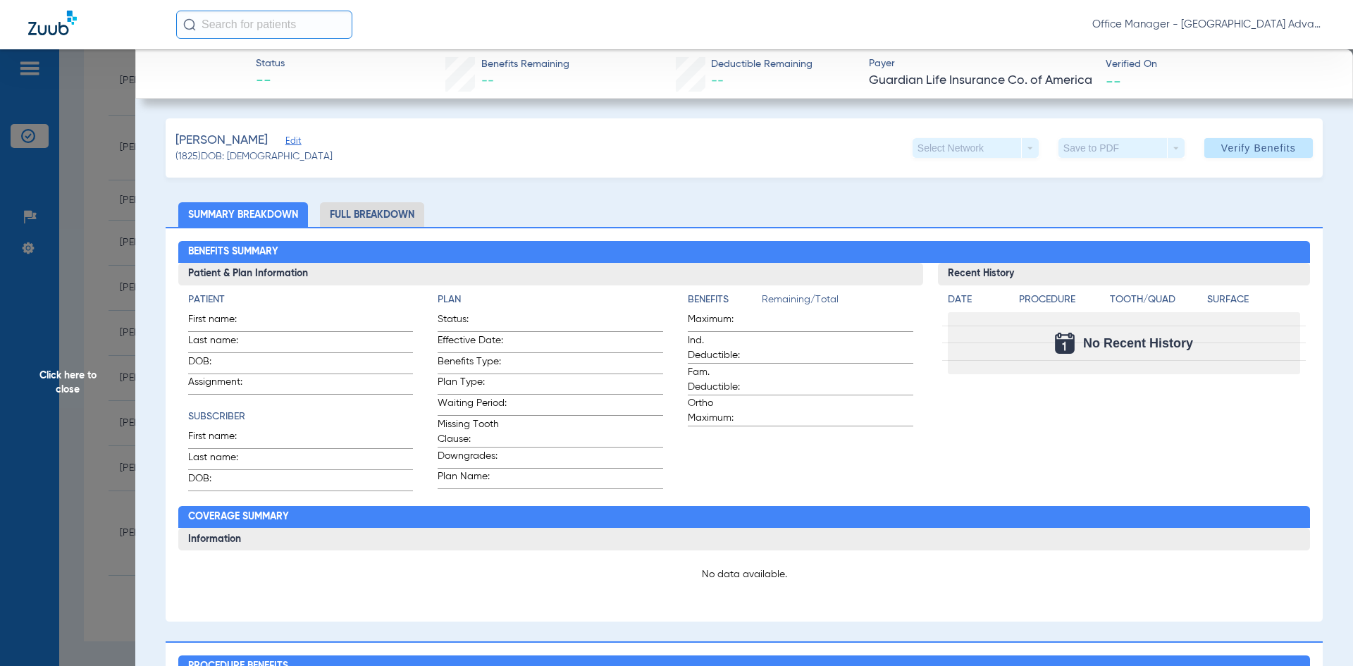
click at [78, 166] on span "Click here to close" at bounding box center [67, 382] width 135 height 666
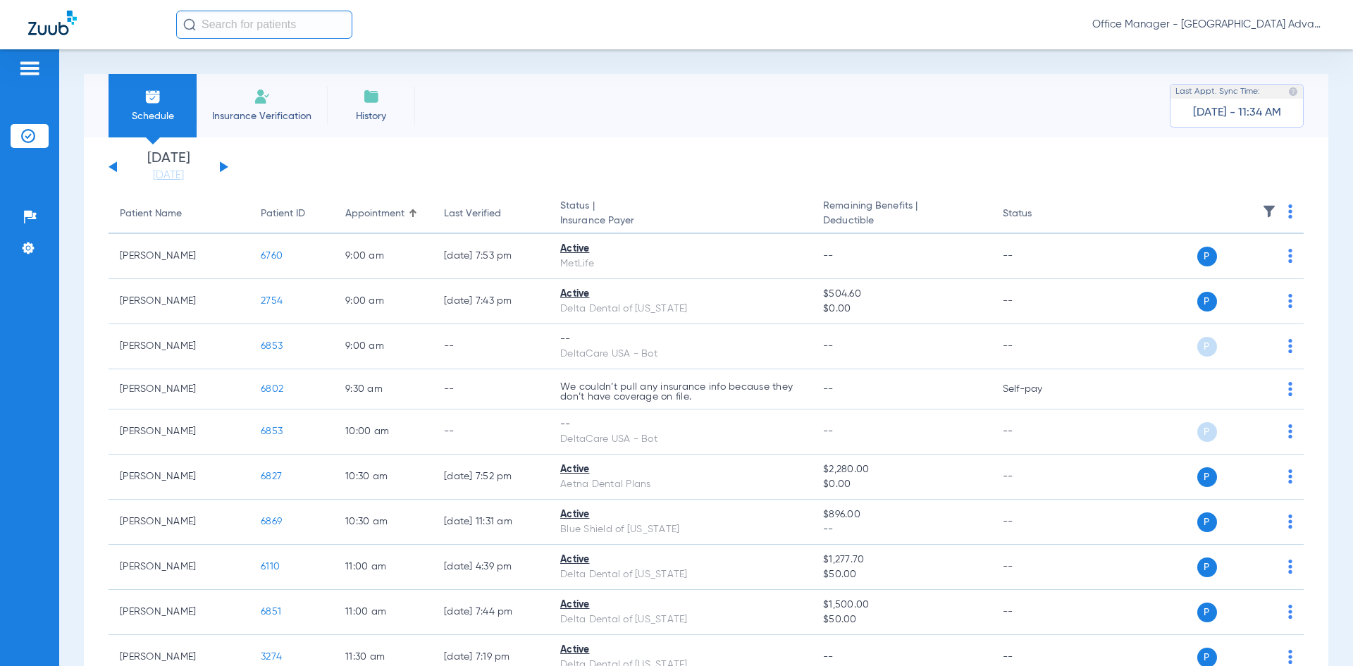
click at [218, 166] on div "Wednesday 06-11-2025 Thursday 06-12-2025 Friday 06-13-2025 Saturday 06-14-2025 …" at bounding box center [169, 167] width 120 height 31
click at [219, 164] on div "Wednesday 06-11-2025 Thursday 06-12-2025 Friday 06-13-2025 Saturday 06-14-2025 …" at bounding box center [169, 167] width 120 height 31
click at [223, 167] on button at bounding box center [224, 166] width 8 height 11
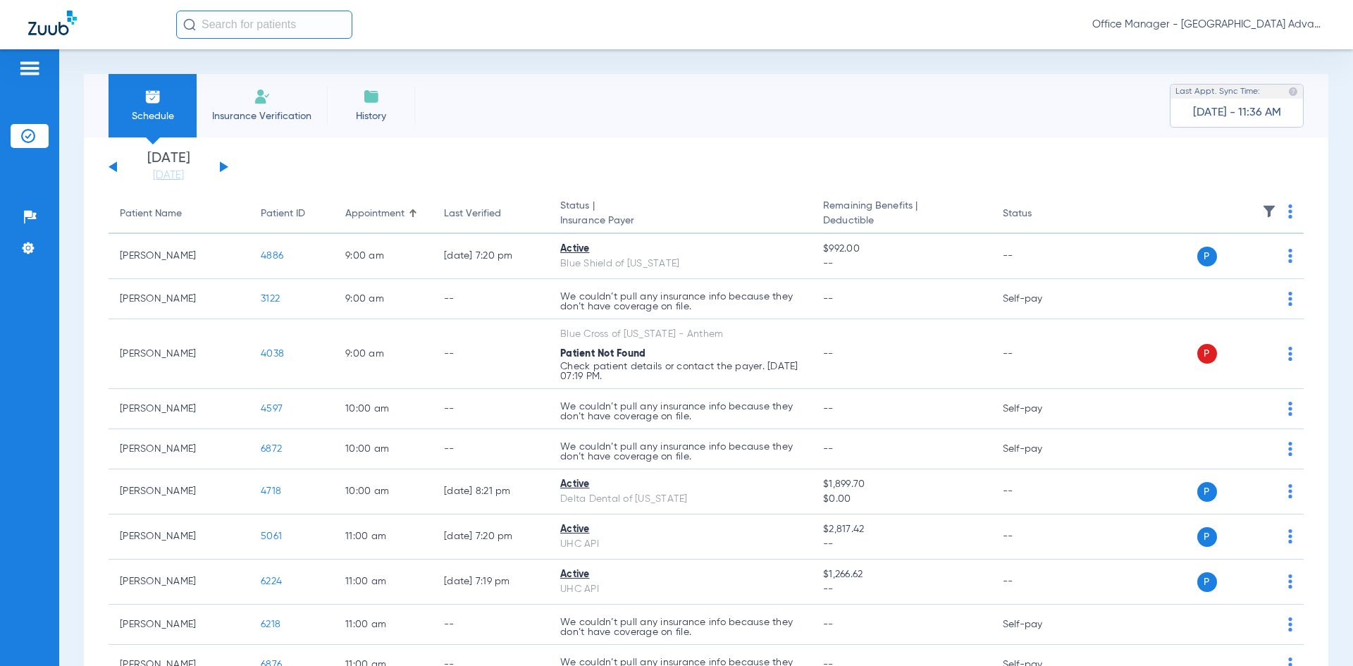
click at [222, 169] on button at bounding box center [224, 166] width 8 height 11
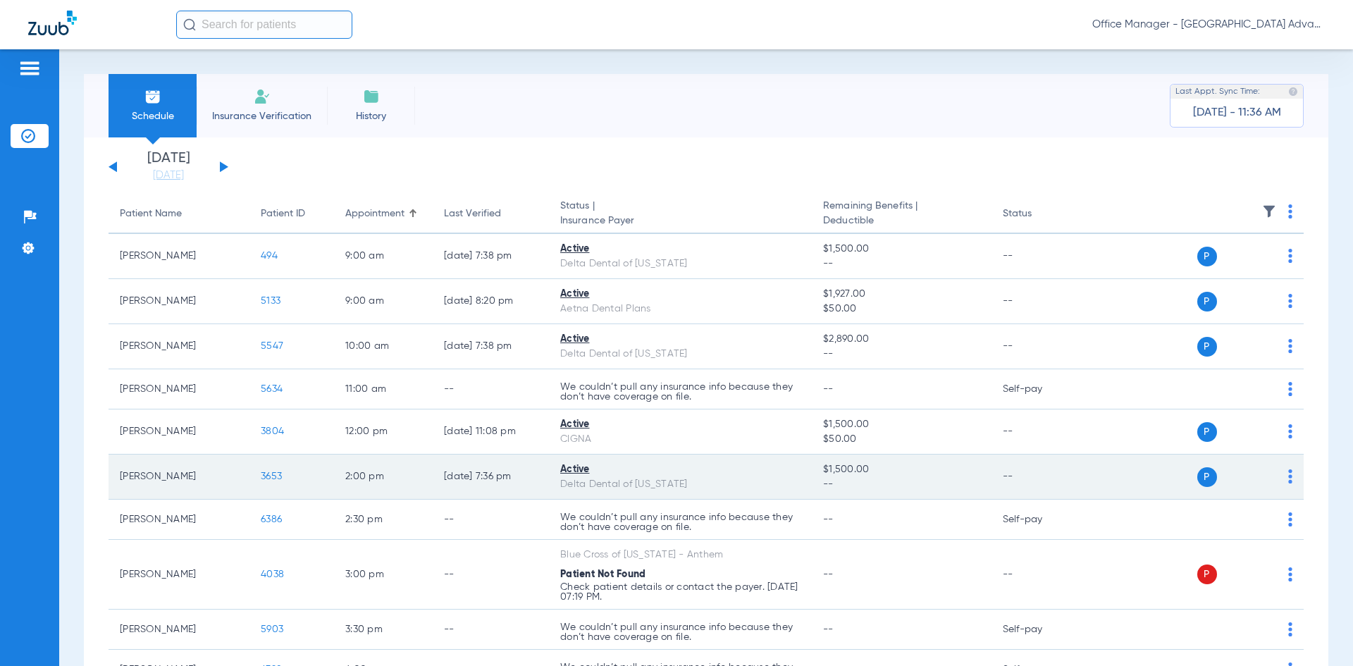
scroll to position [114, 0]
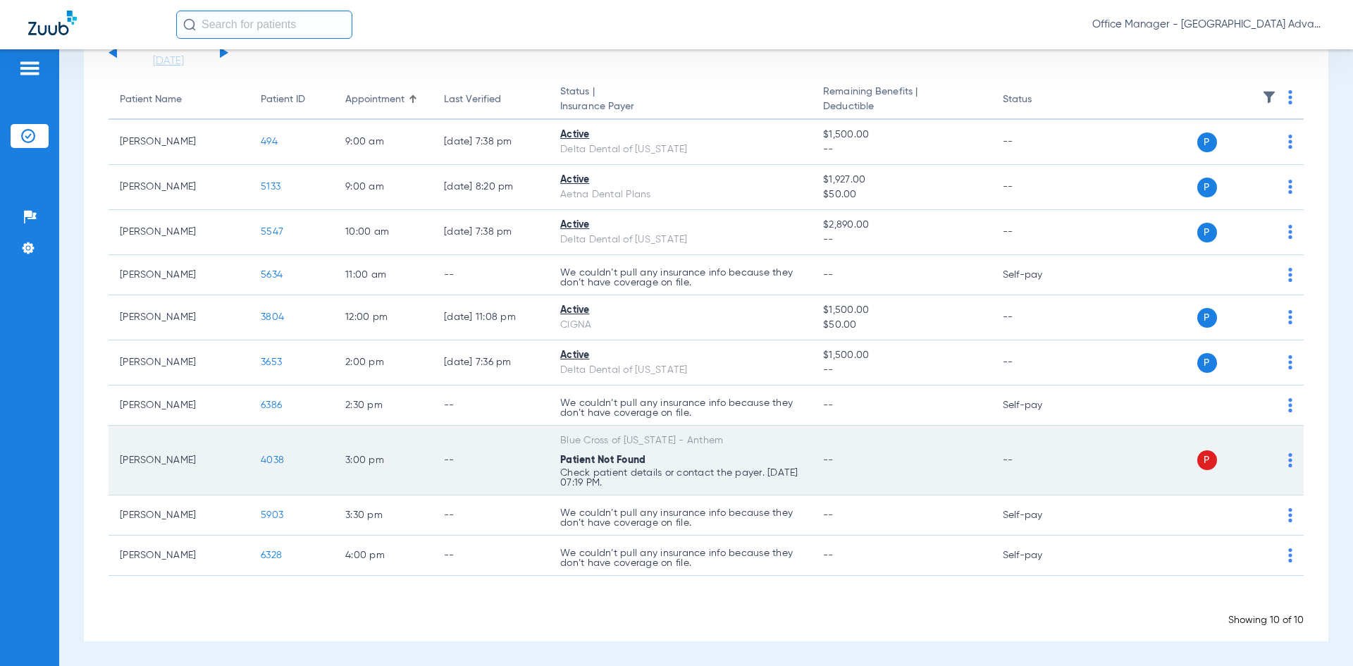
click at [1179, 464] on div "P S" at bounding box center [1190, 460] width 206 height 20
click at [1197, 459] on span "P" at bounding box center [1207, 460] width 20 height 20
click at [671, 467] on div "Patient Not Found" at bounding box center [680, 460] width 240 height 15
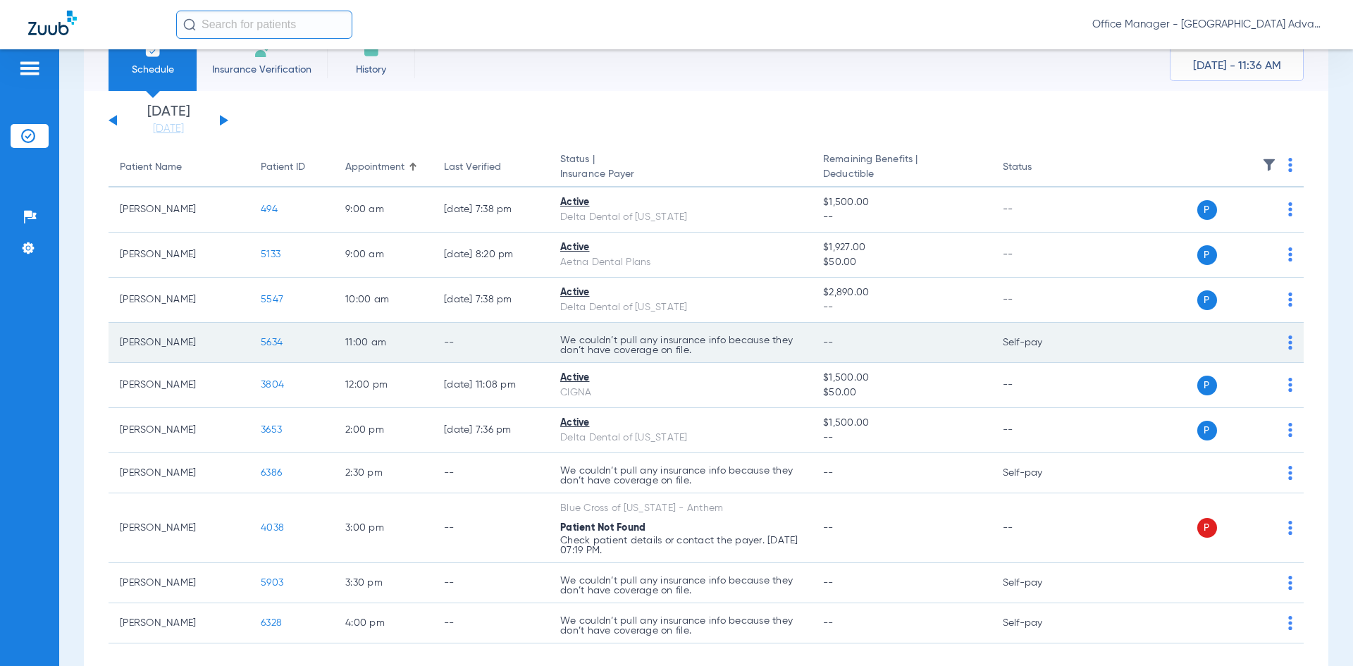
scroll to position [0, 0]
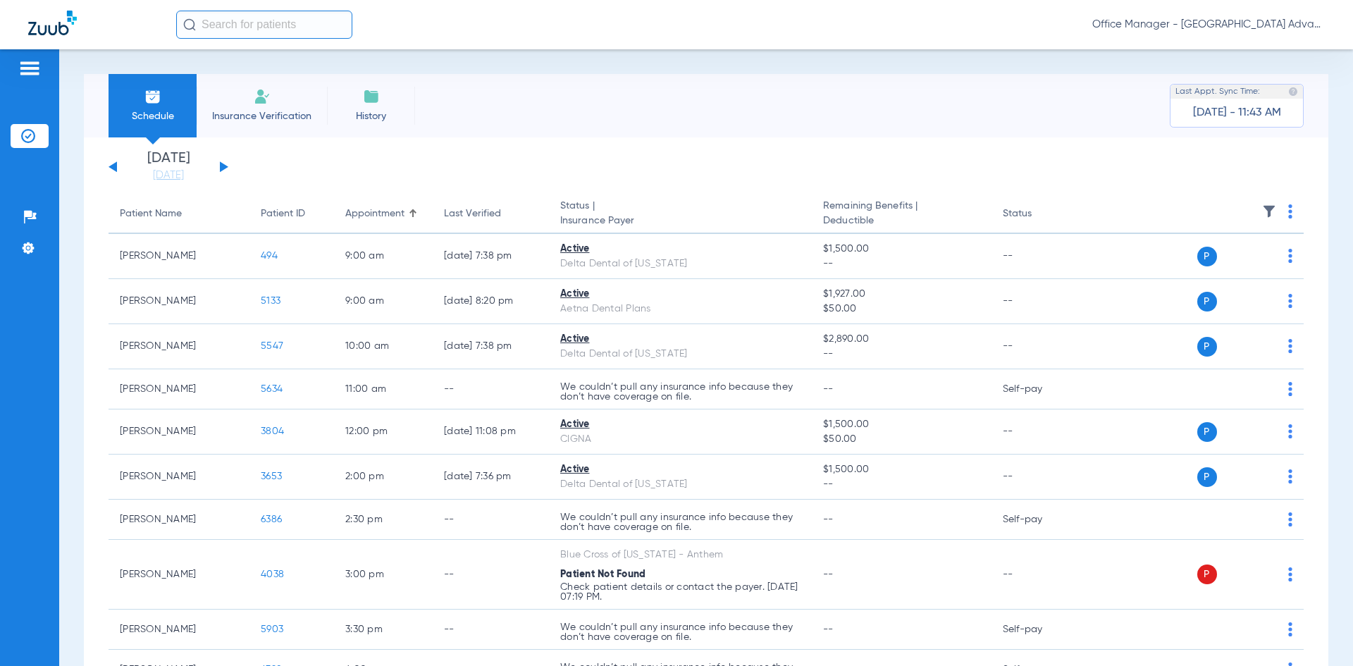
click at [1274, 25] on span "Office Manager - [GEOGRAPHIC_DATA] Advanced Dentistry" at bounding box center [1208, 25] width 233 height 14
click at [1245, 80] on span "Log out" at bounding box center [1272, 78] width 79 height 10
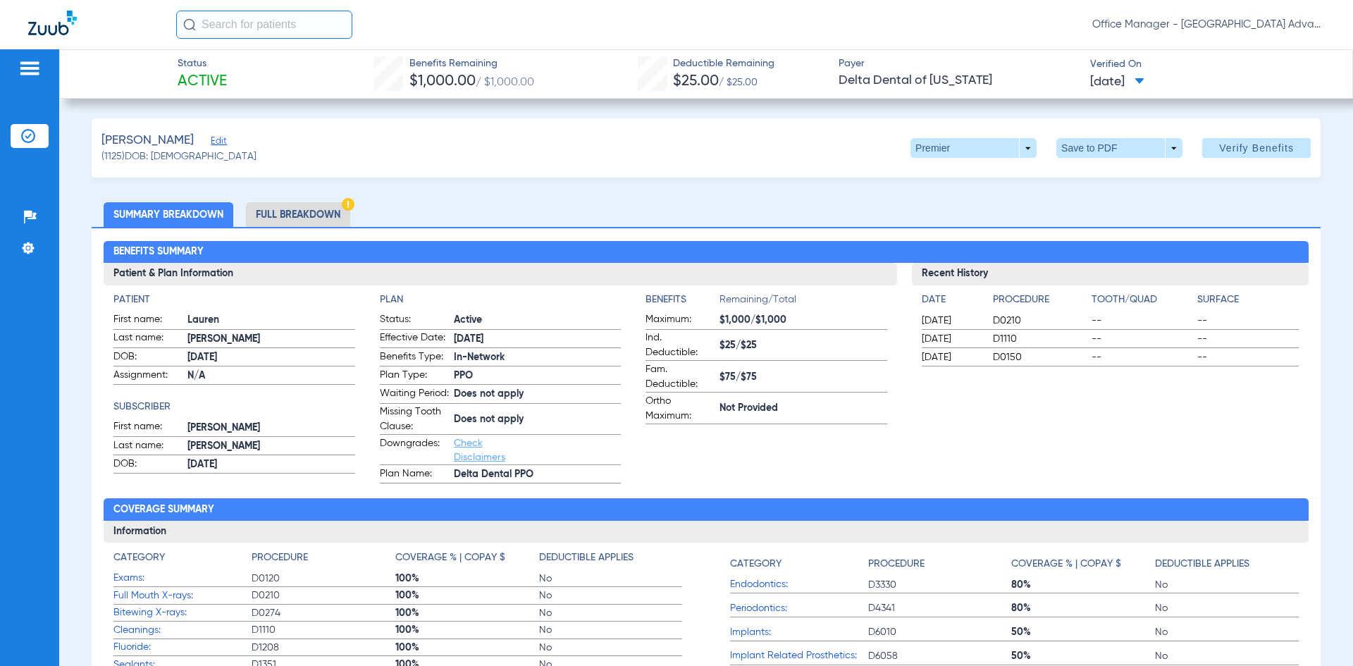
click at [28, 136] on img at bounding box center [28, 136] width 14 height 14
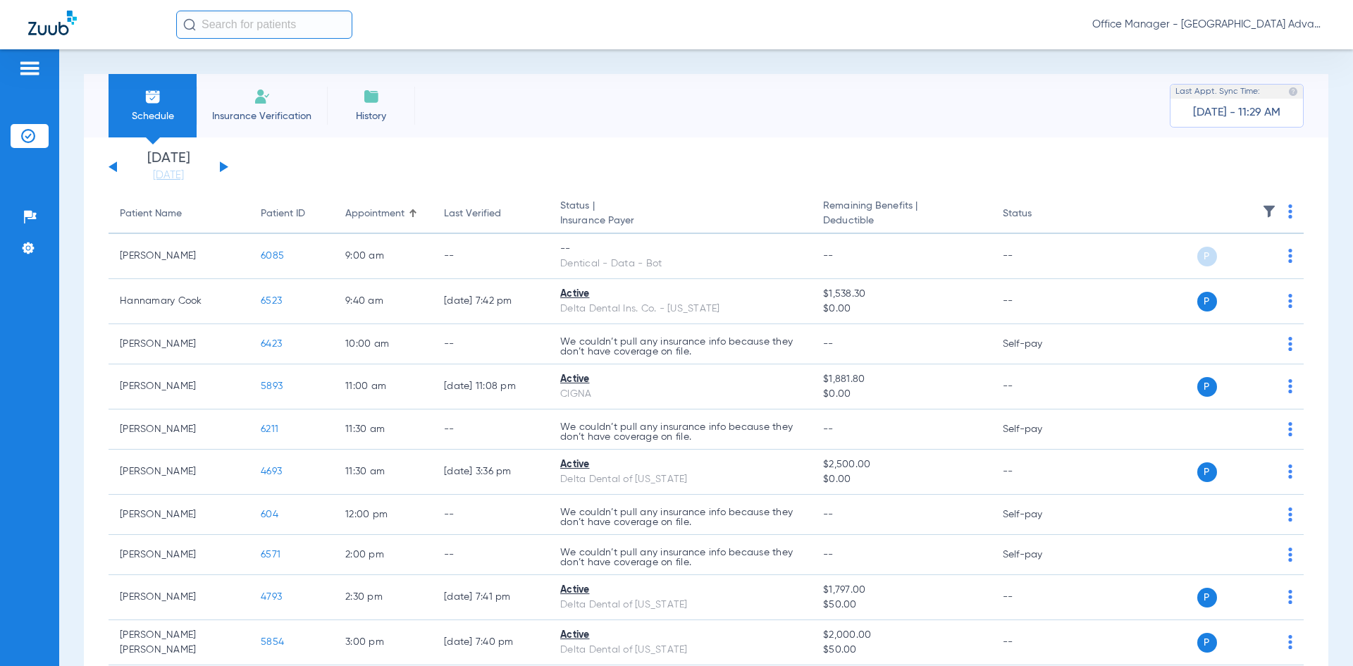
click at [522, 158] on app-single-date-navigator "[DATE] [DATE] [DATE] [DATE] [DATE] [DATE] [DATE] [DATE] [DATE] [DATE] [DATE] [D…" at bounding box center [706, 167] width 1195 height 31
click at [135, 101] on li "Schedule" at bounding box center [153, 105] width 88 height 63
click at [401, 161] on app-single-date-navigator "[DATE] [DATE] [DATE] [DATE] [DATE] [DATE] [DATE] [DATE] [DATE] [DATE] [DATE] [D…" at bounding box center [706, 167] width 1195 height 31
click at [355, 168] on app-single-date-navigator "[DATE] [DATE] [DATE] [DATE] [DATE] [DATE] [DATE] [DATE] [DATE] [DATE] [DATE] [D…" at bounding box center [706, 167] width 1195 height 31
